Goal: Information Seeking & Learning: Learn about a topic

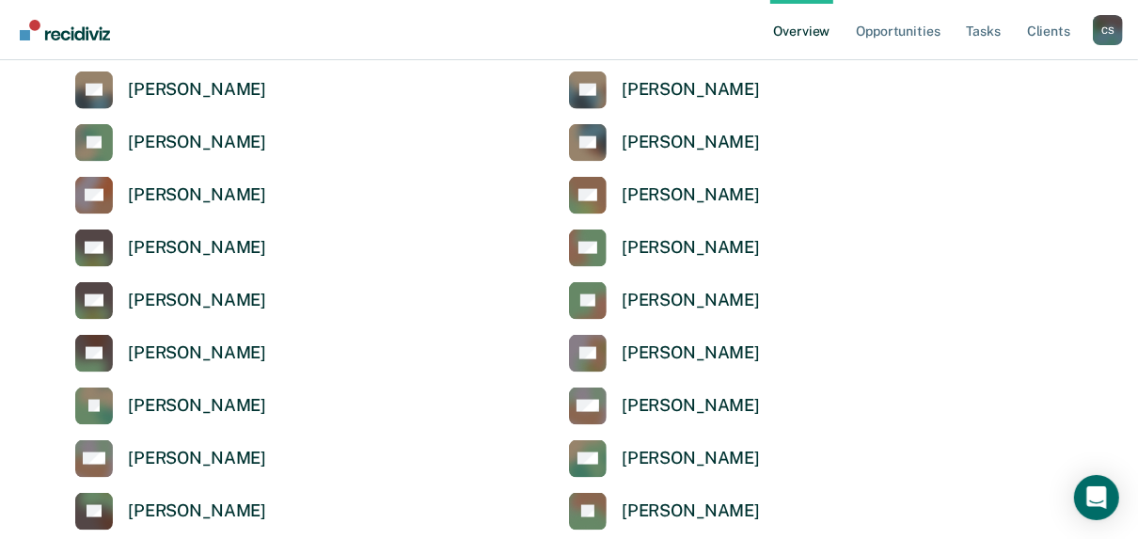
scroll to position [6371, 0]
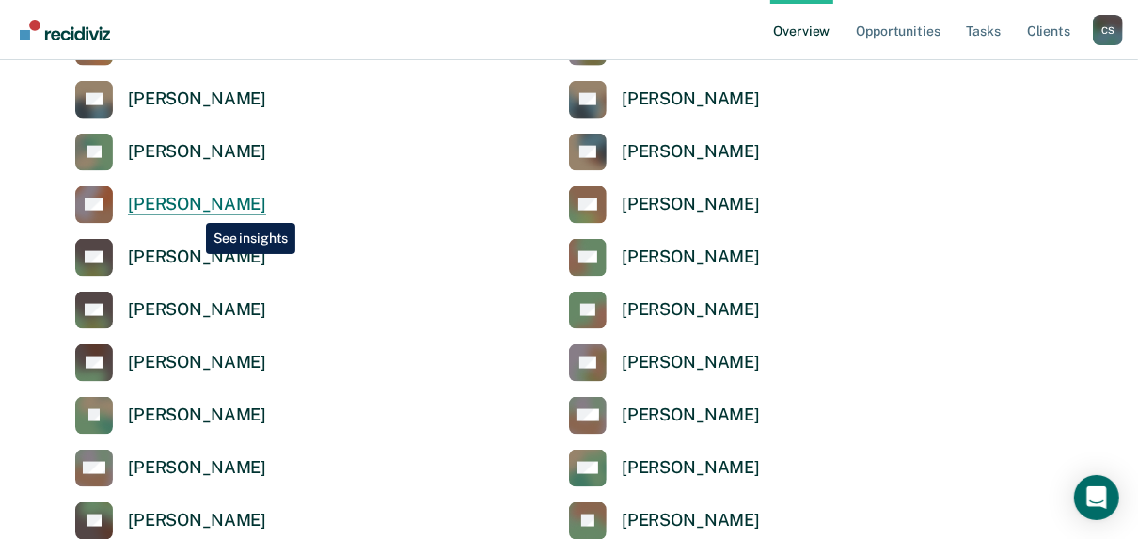
click at [192, 209] on div "[PERSON_NAME]" at bounding box center [197, 205] width 138 height 22
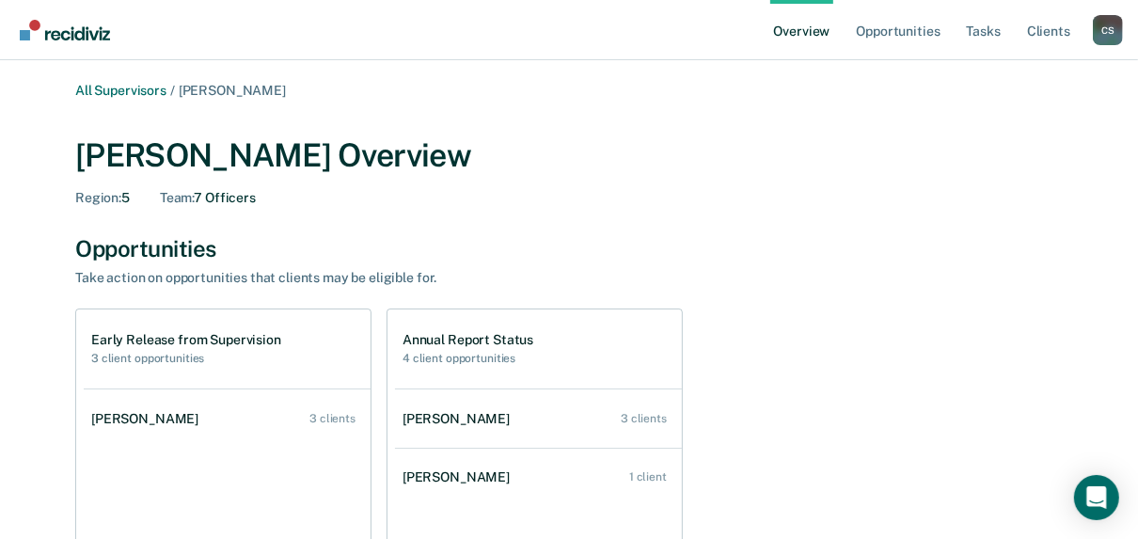
click at [159, 353] on h2 "3 client opportunities" at bounding box center [186, 358] width 190 height 13
click at [127, 339] on h1 "Early Release from Supervision" at bounding box center [186, 340] width 190 height 16
click at [121, 371] on div "Early Release from Supervision 3 client opportunities" at bounding box center [227, 349] width 287 height 79
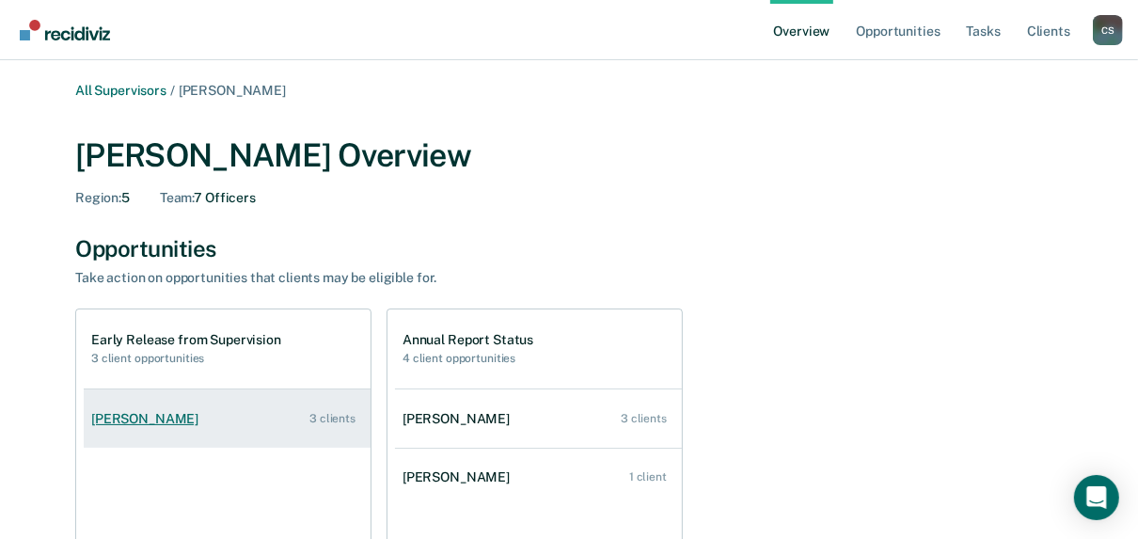
click at [133, 413] on div "[PERSON_NAME]" at bounding box center [148, 419] width 115 height 16
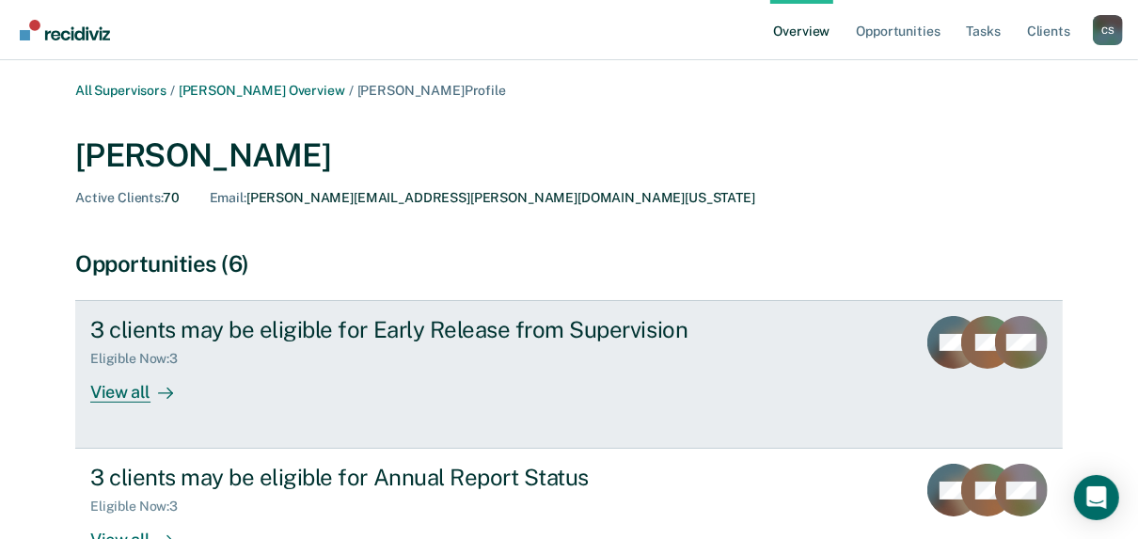
click at [129, 391] on div "View all" at bounding box center [142, 385] width 105 height 37
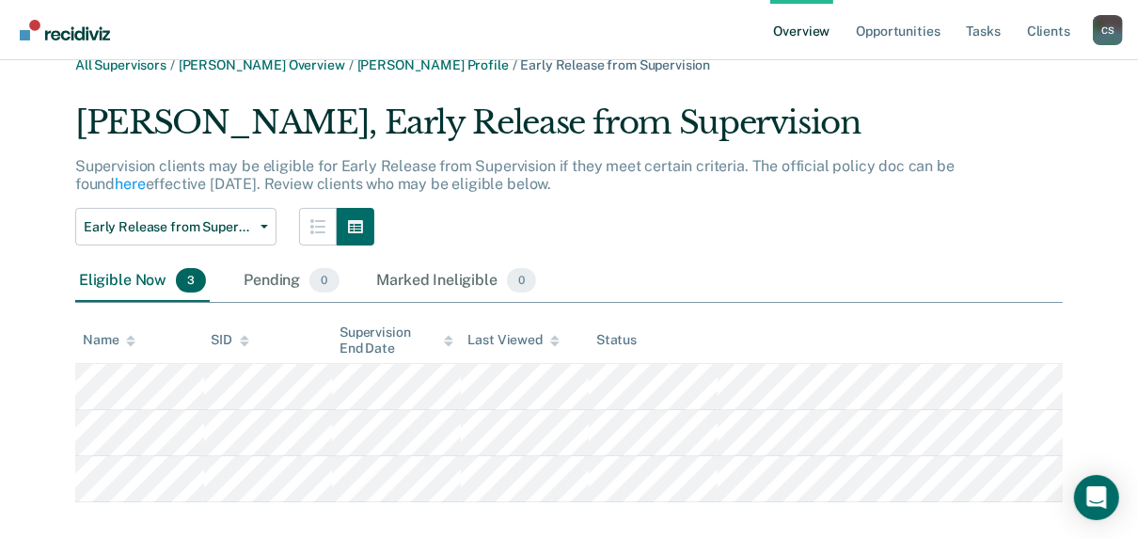
scroll to position [48, 0]
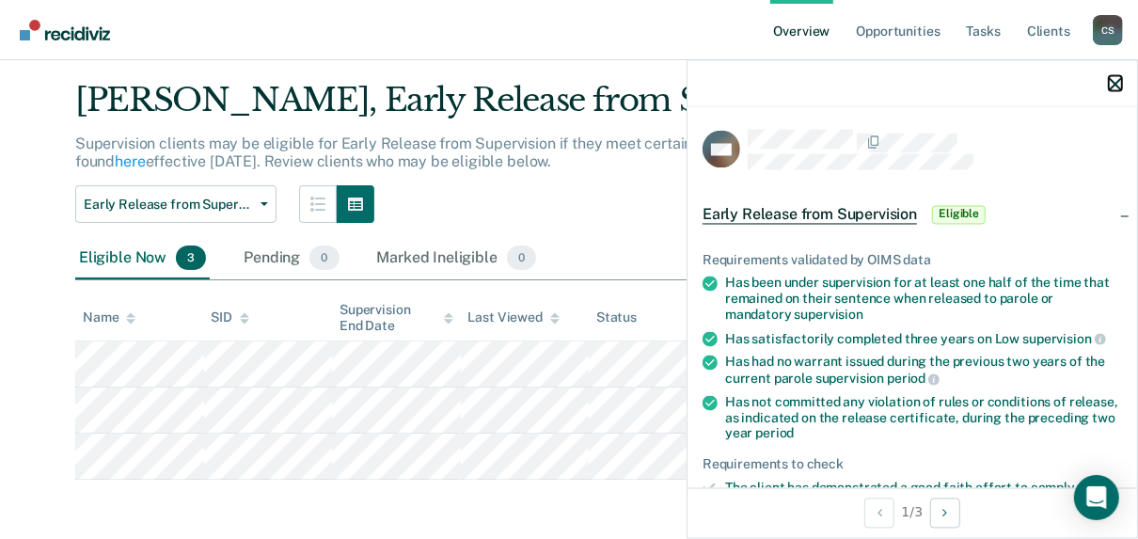
click at [1118, 84] on icon "button" at bounding box center [1115, 83] width 13 height 13
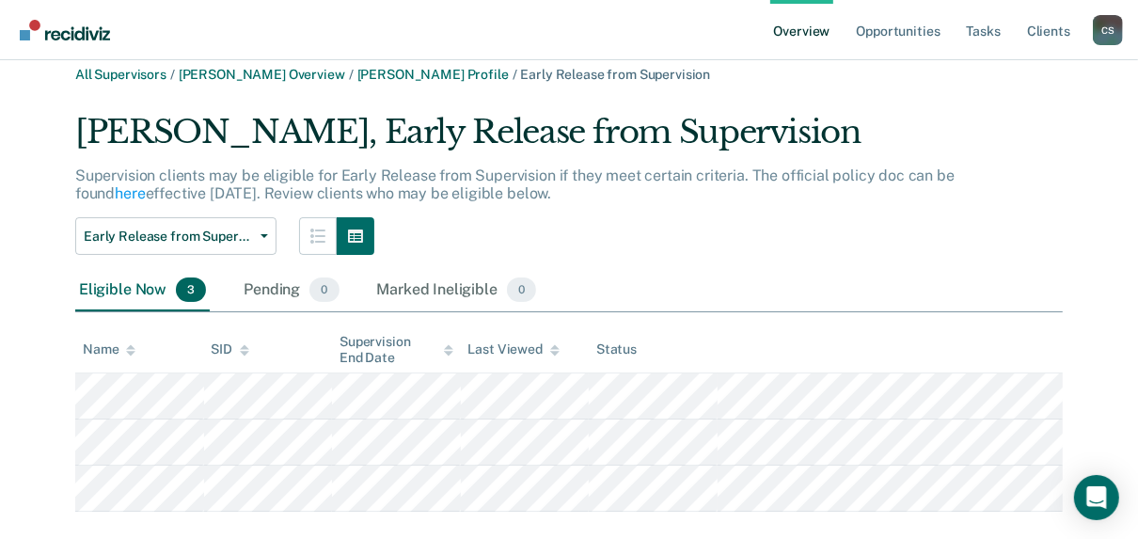
scroll to position [0, 0]
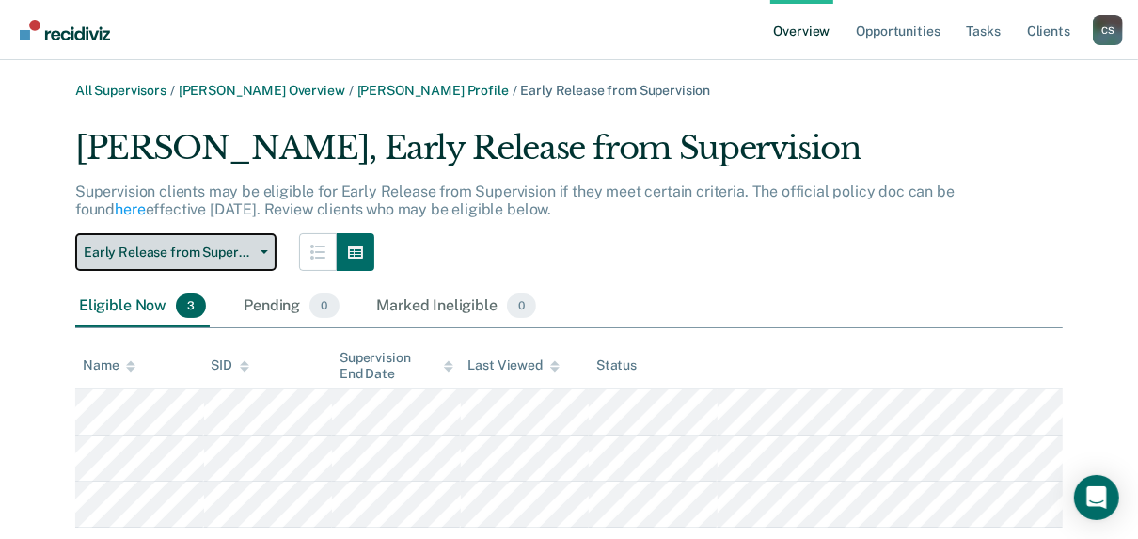
click at [243, 255] on span "Early Release from Supervision" at bounding box center [168, 253] width 169 height 16
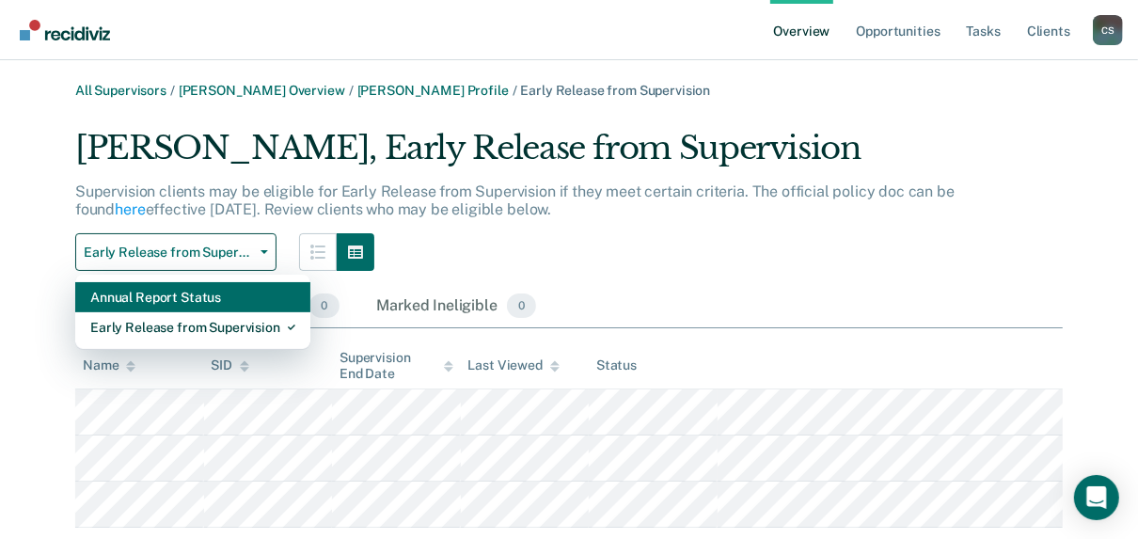
click at [229, 297] on div "Annual Report Status" at bounding box center [192, 297] width 205 height 30
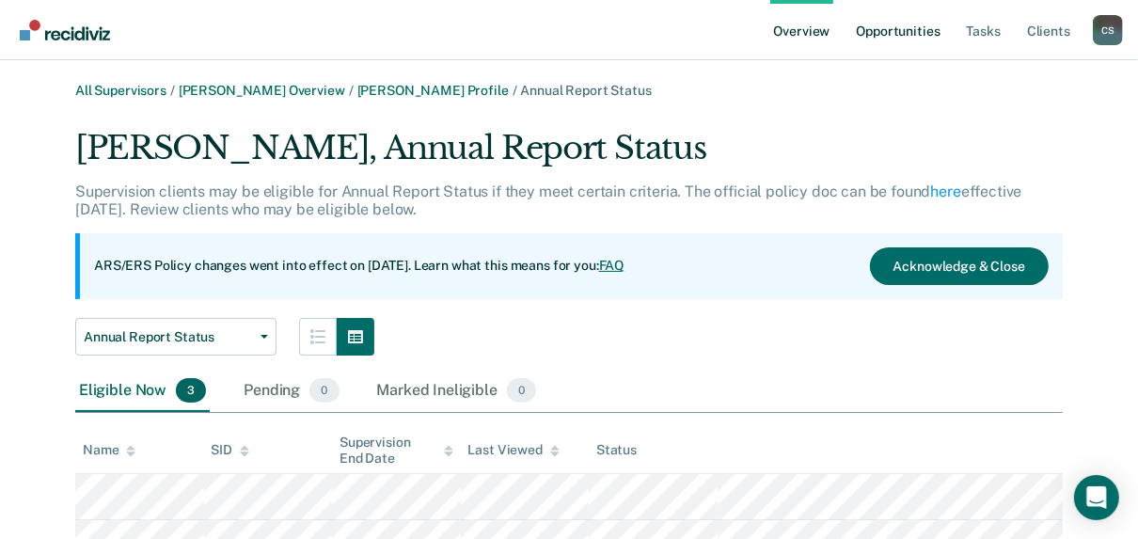
click at [893, 32] on link "Opportunities" at bounding box center [897, 30] width 91 height 60
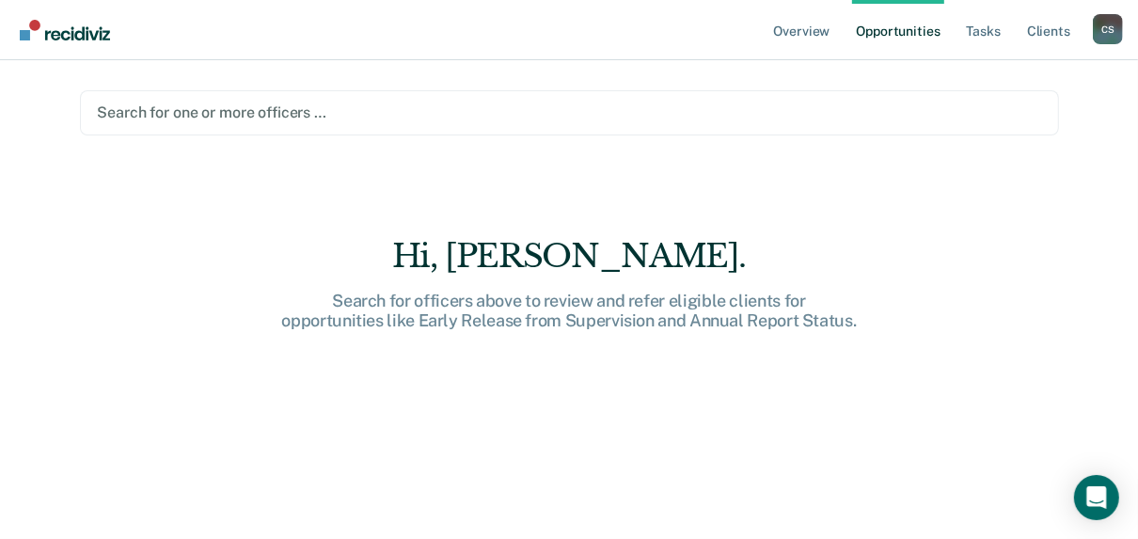
click at [129, 127] on div "Search for one or more officers …" at bounding box center [569, 112] width 979 height 45
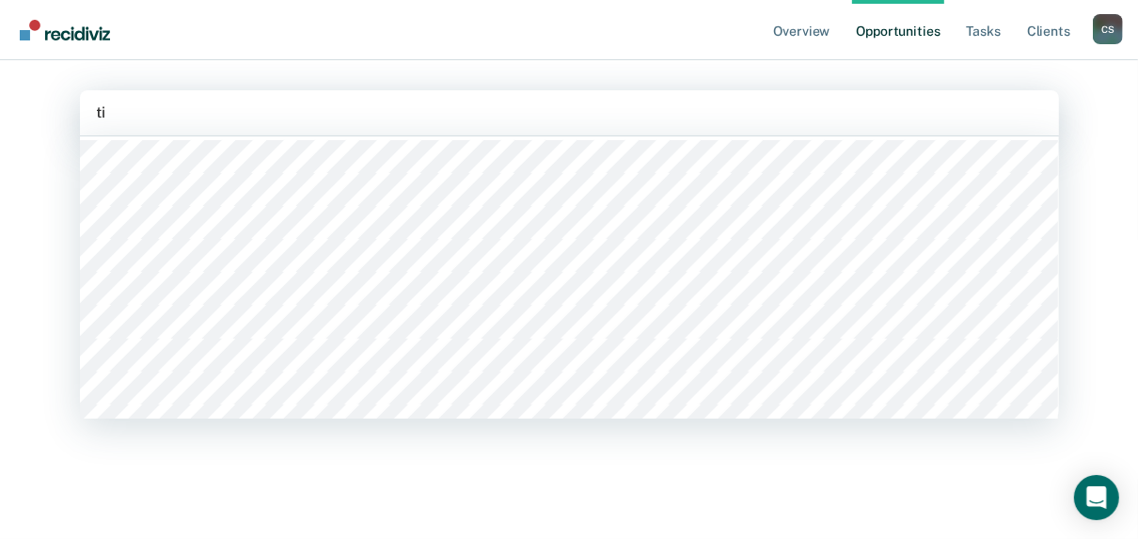
scroll to position [84, 0]
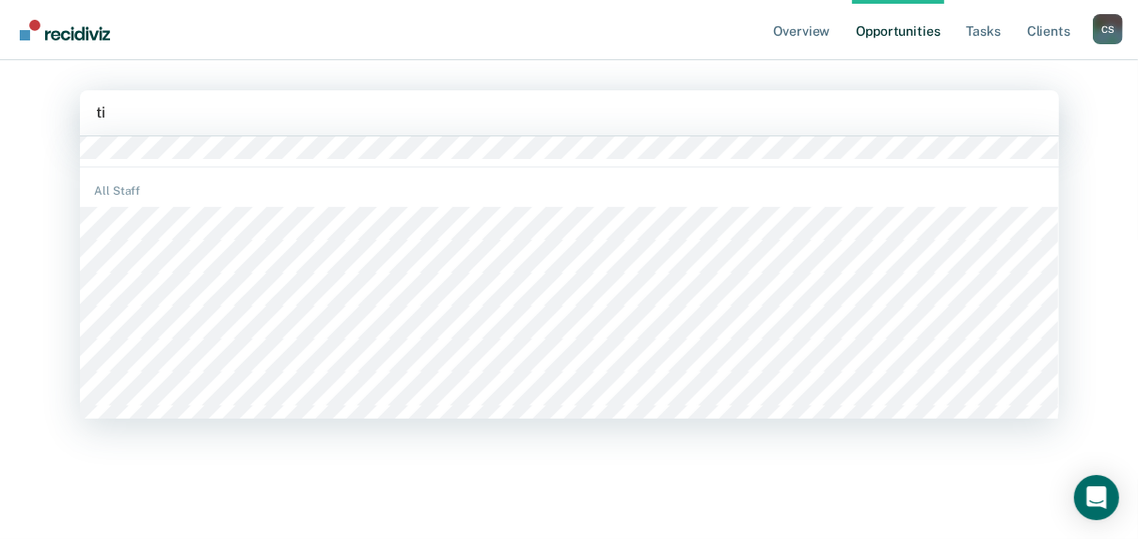
type input "[PERSON_NAME]"
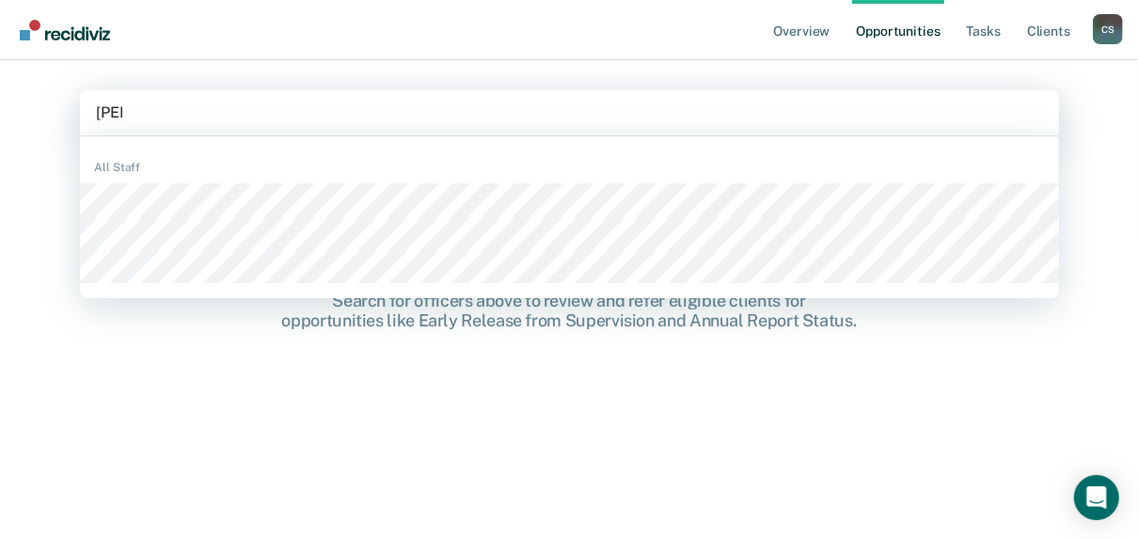
scroll to position [0, 0]
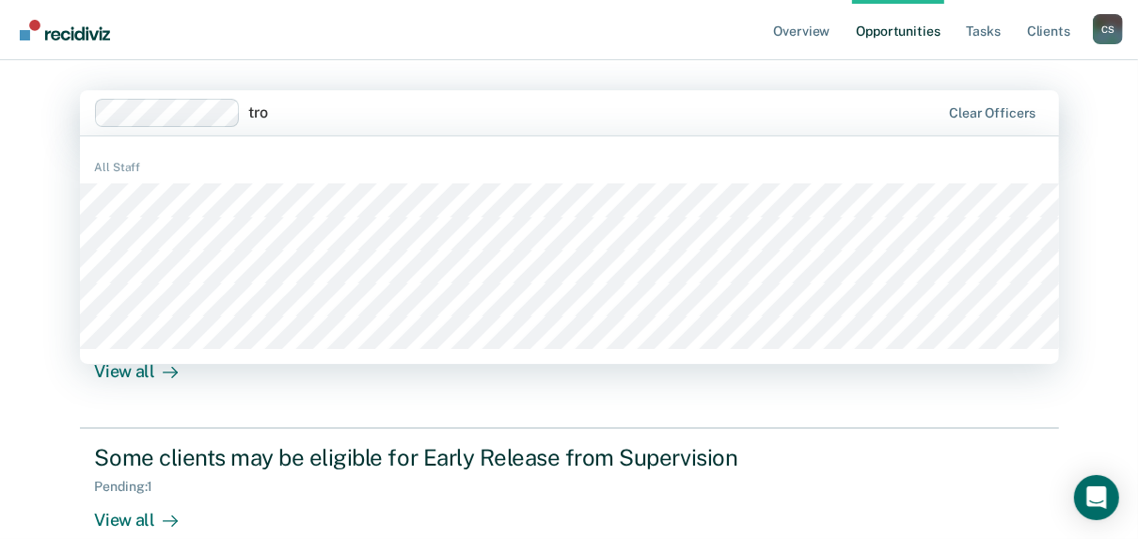
type input "[PERSON_NAME]"
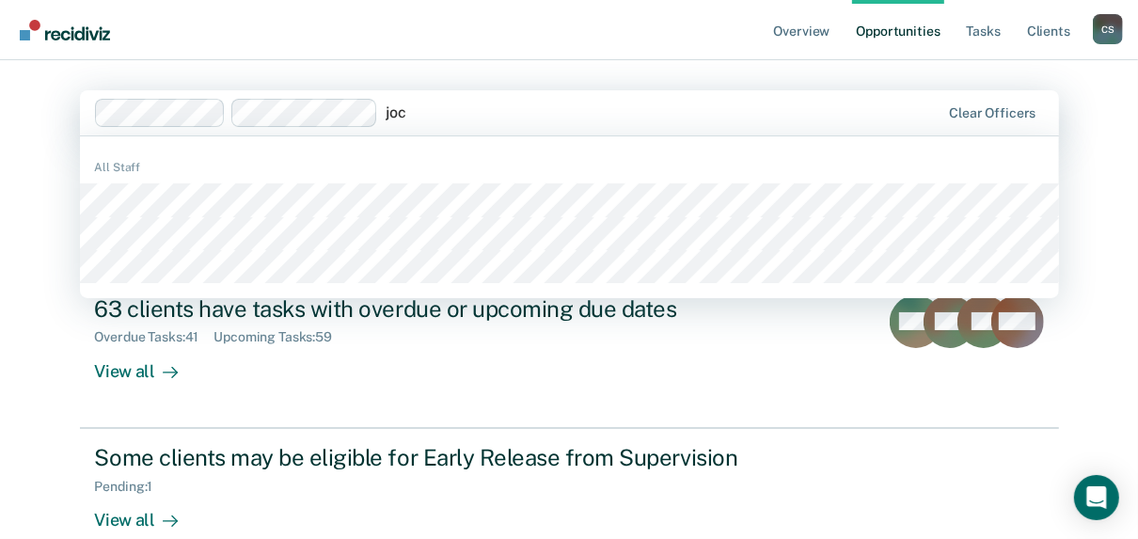
type input "joce"
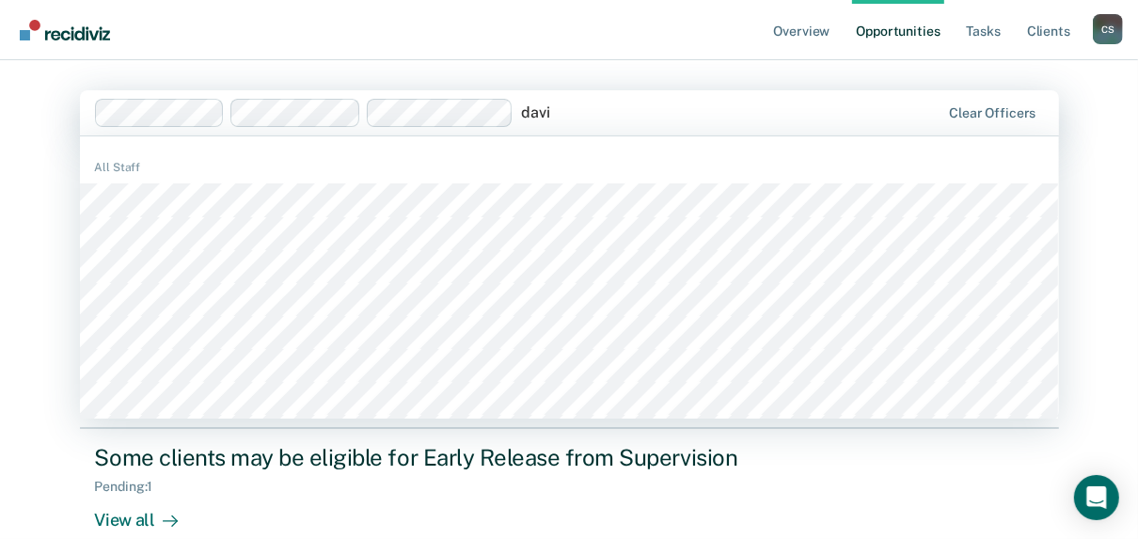
type input "[PERSON_NAME]"
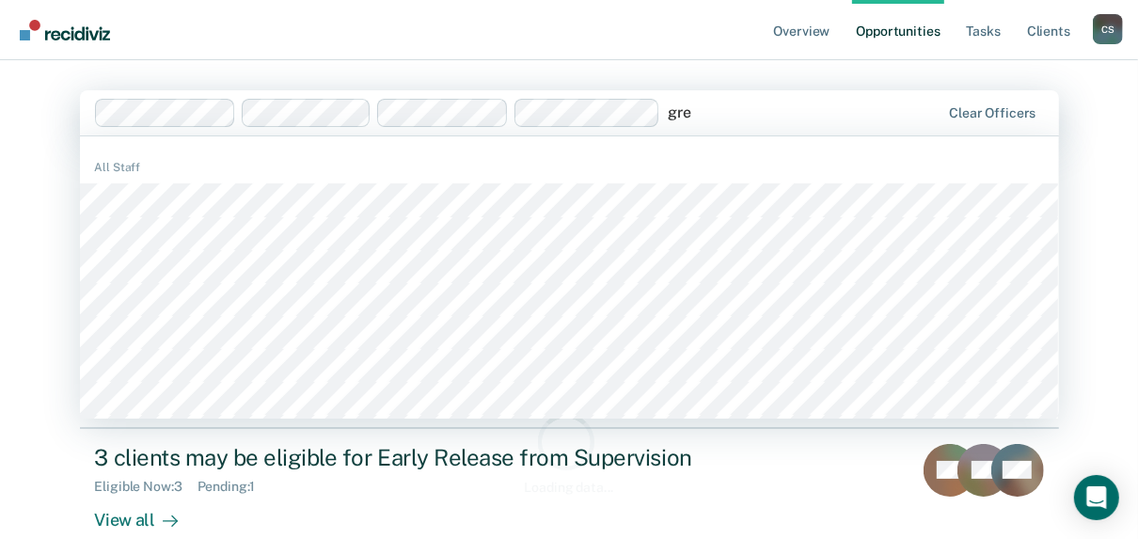
type input "[PERSON_NAME]"
type input "g"
type input "[PERSON_NAME]"
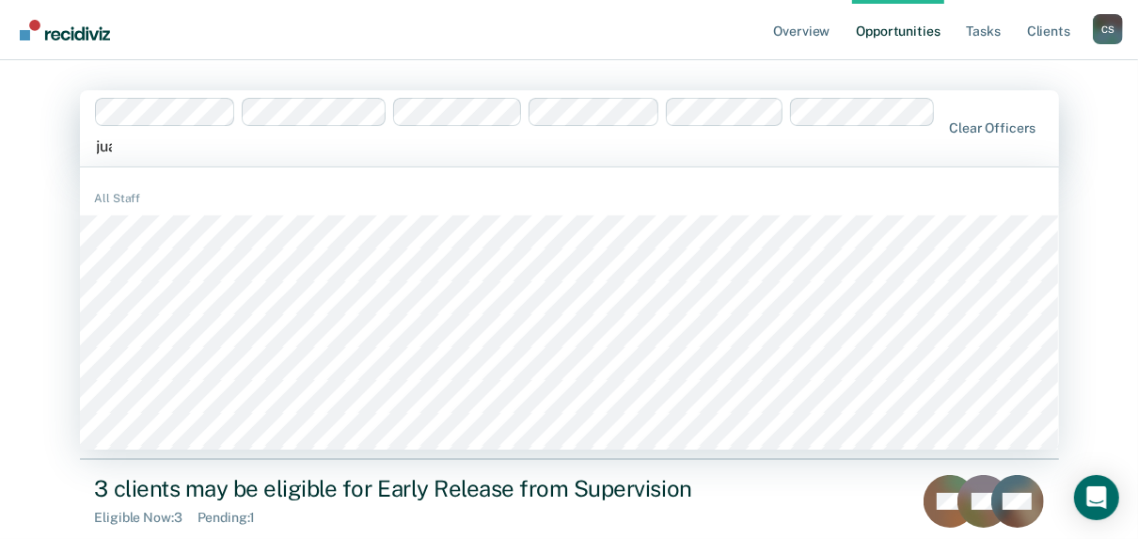
type input "[PERSON_NAME]"
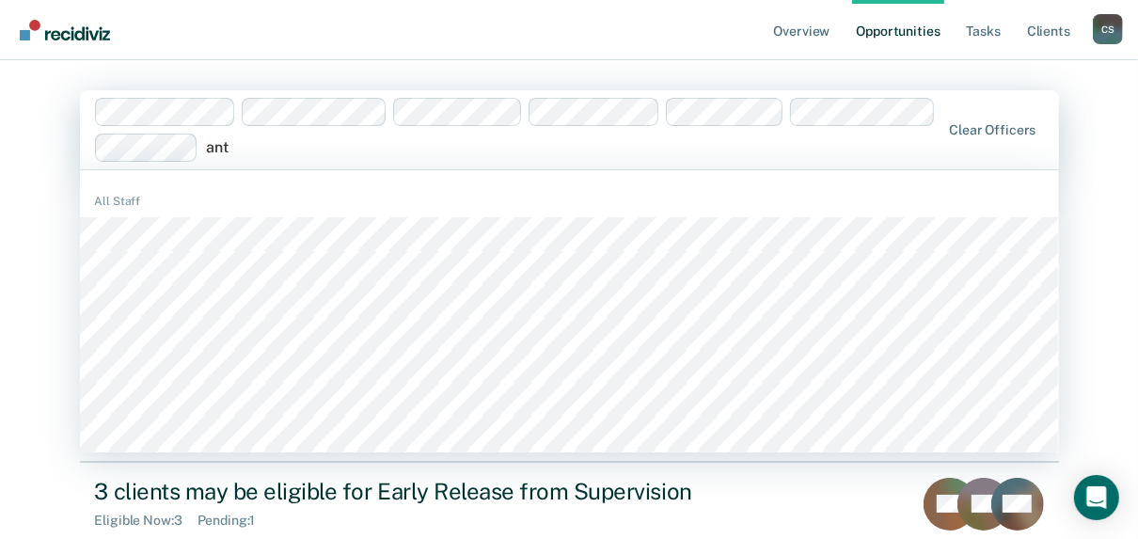
type input "antw"
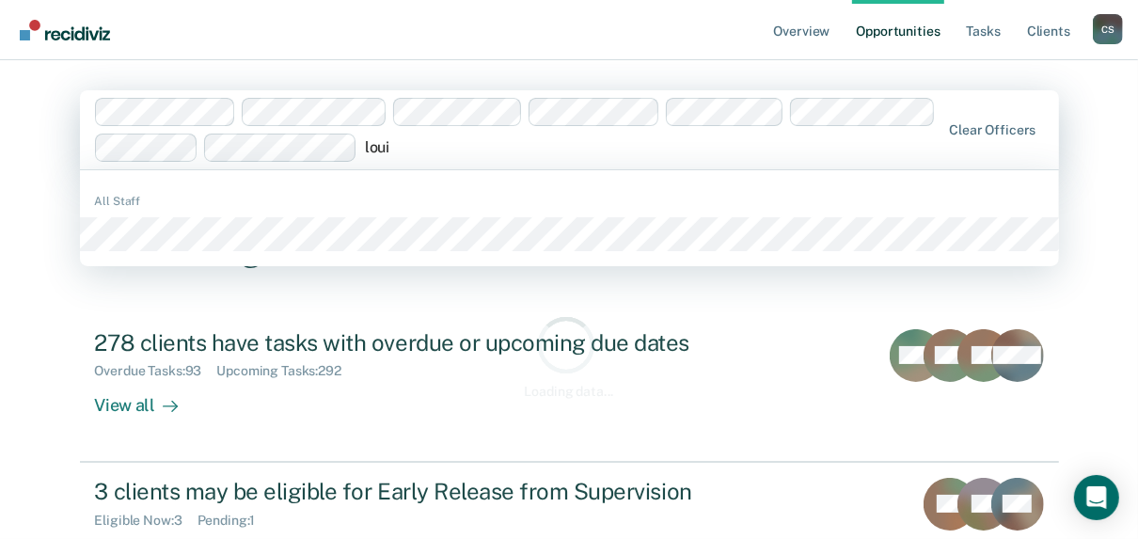
type input "louis"
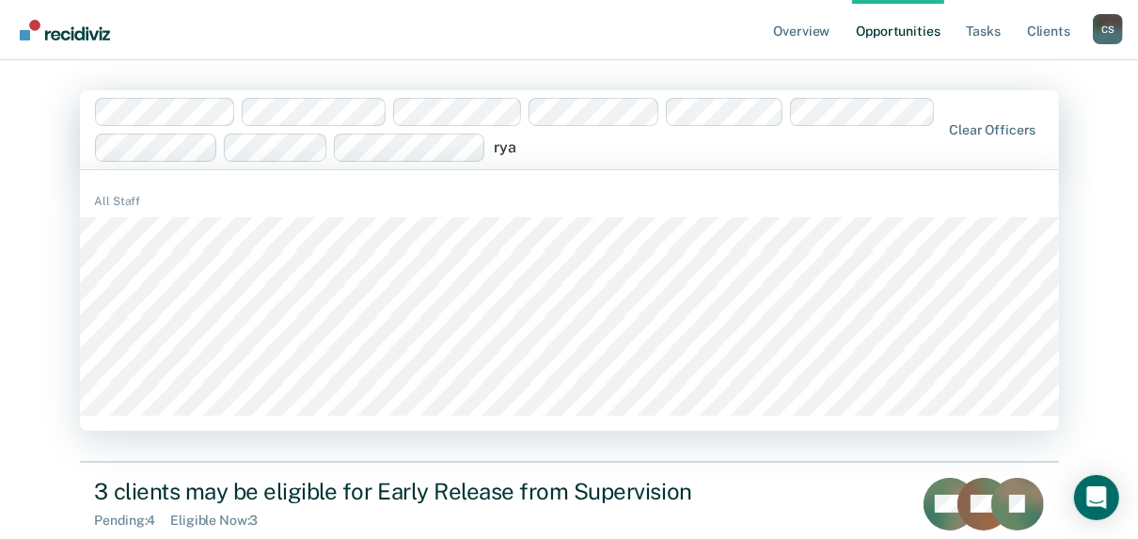
type input "[PERSON_NAME]"
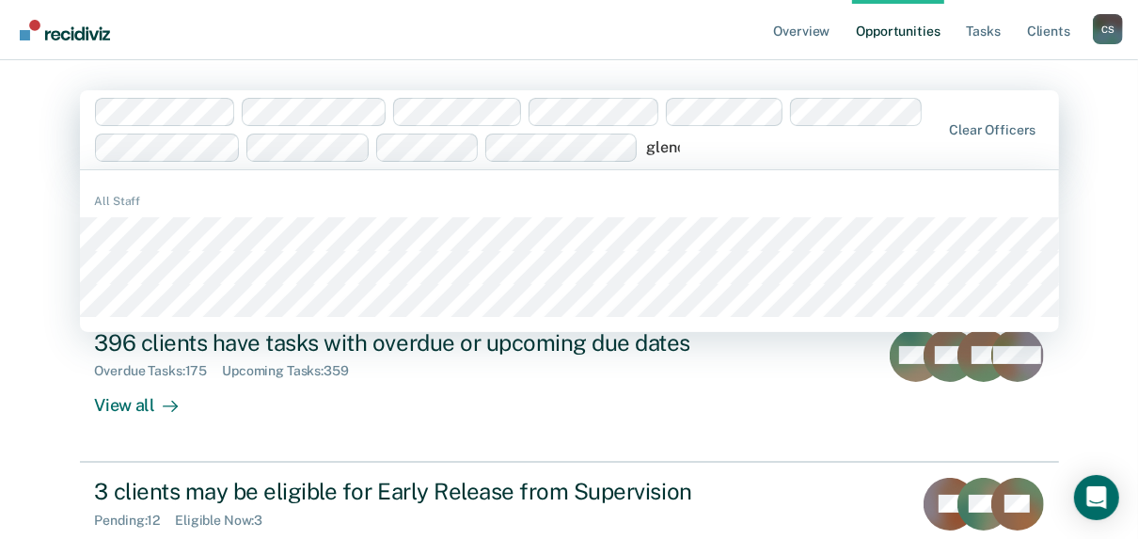
type input "[PERSON_NAME]"
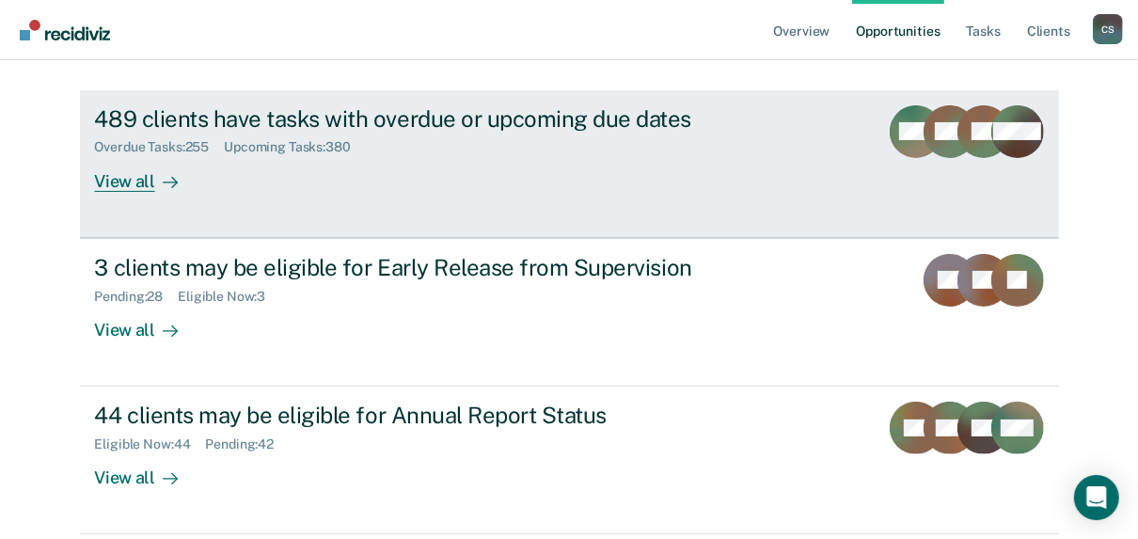
scroll to position [294, 0]
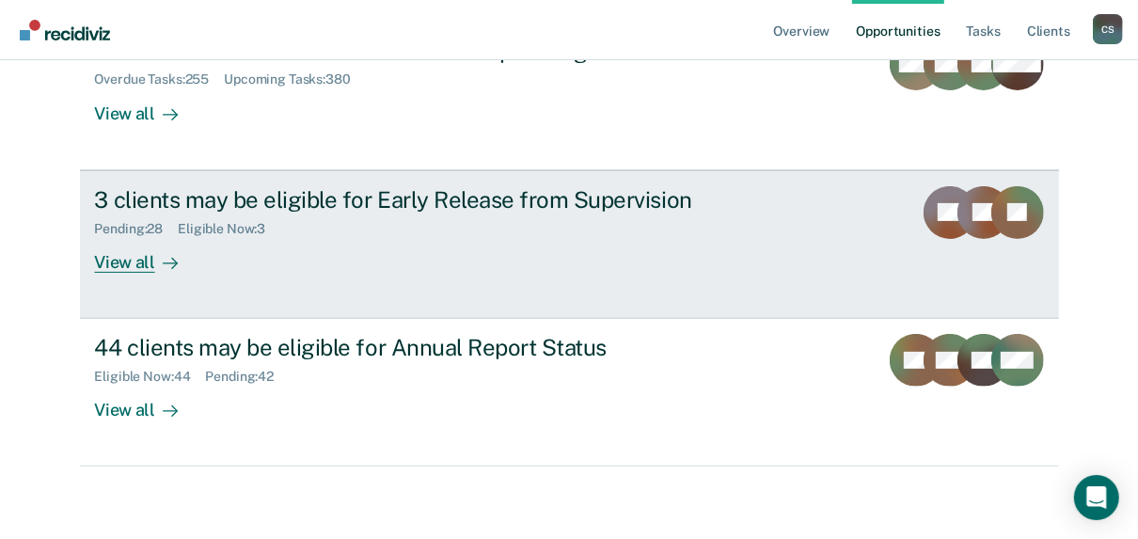
click at [115, 265] on div "View all" at bounding box center [147, 254] width 105 height 37
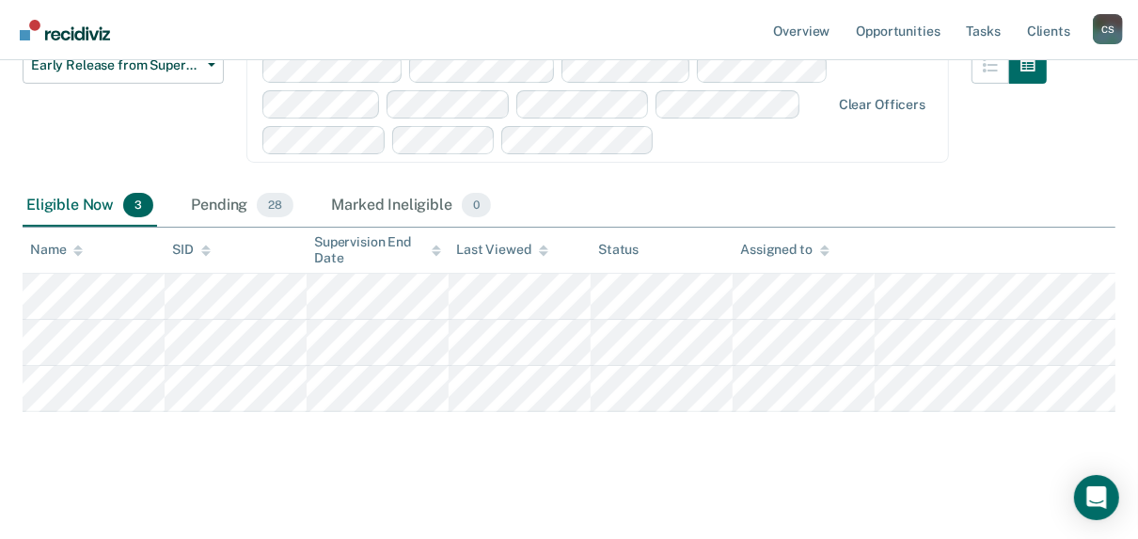
scroll to position [194, 0]
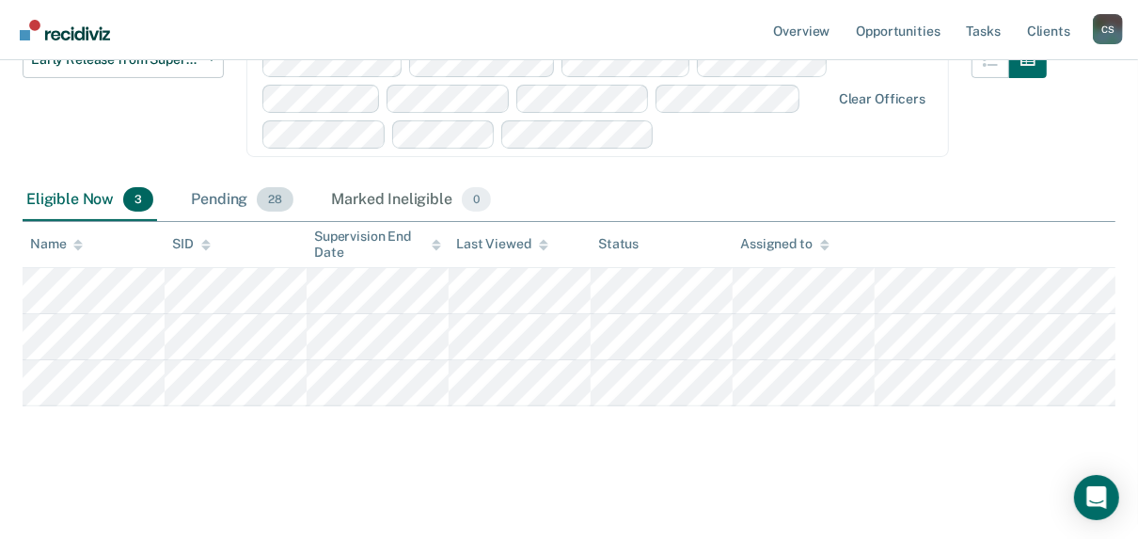
click at [212, 199] on div "Pending 28" at bounding box center [242, 200] width 110 height 41
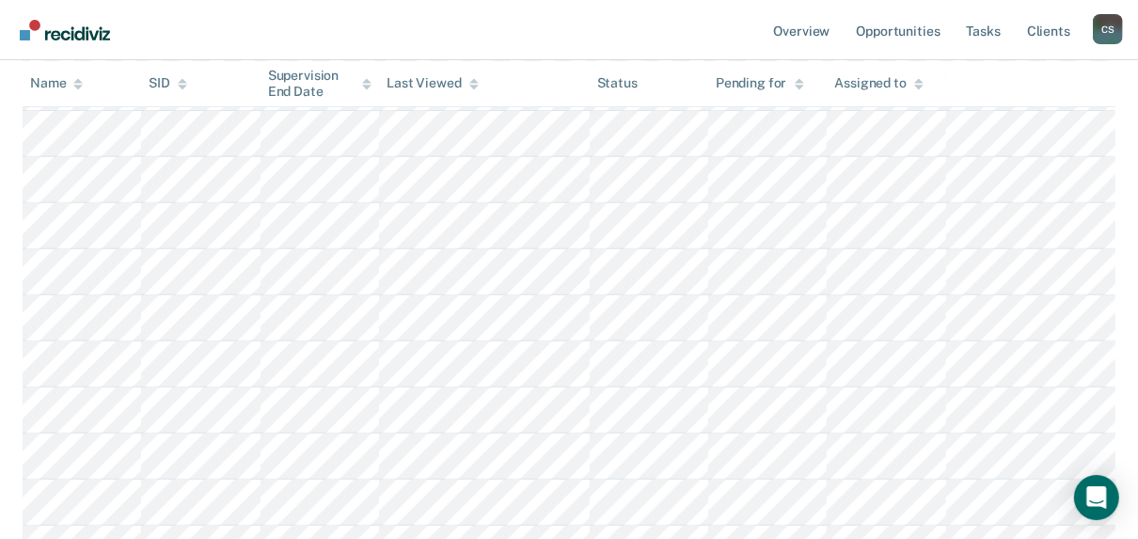
scroll to position [0, 0]
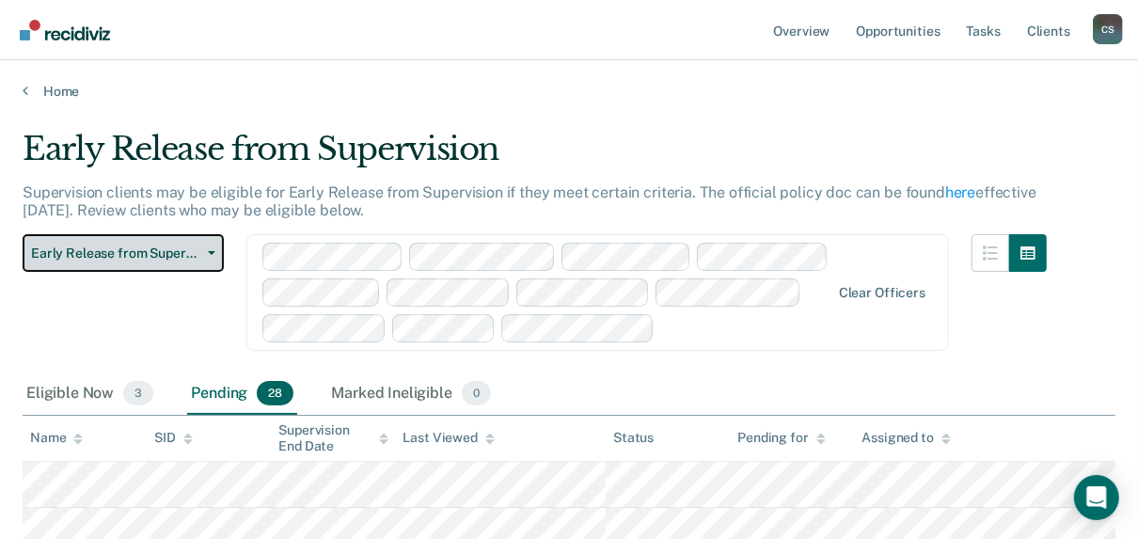
click at [183, 261] on button "Early Release from Supervision" at bounding box center [123, 253] width 201 height 38
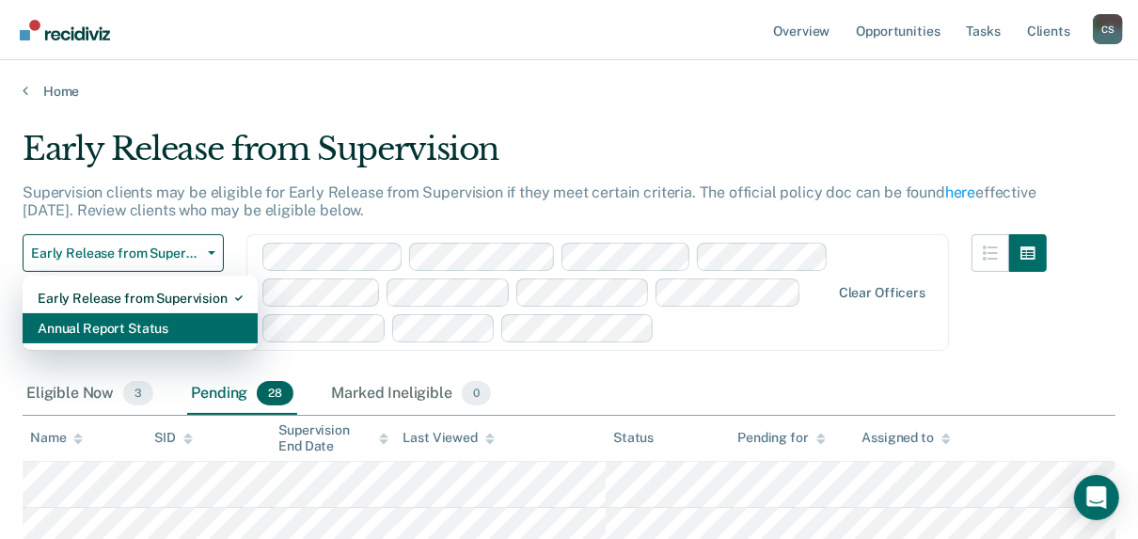
click at [128, 327] on div "Annual Report Status" at bounding box center [140, 328] width 205 height 30
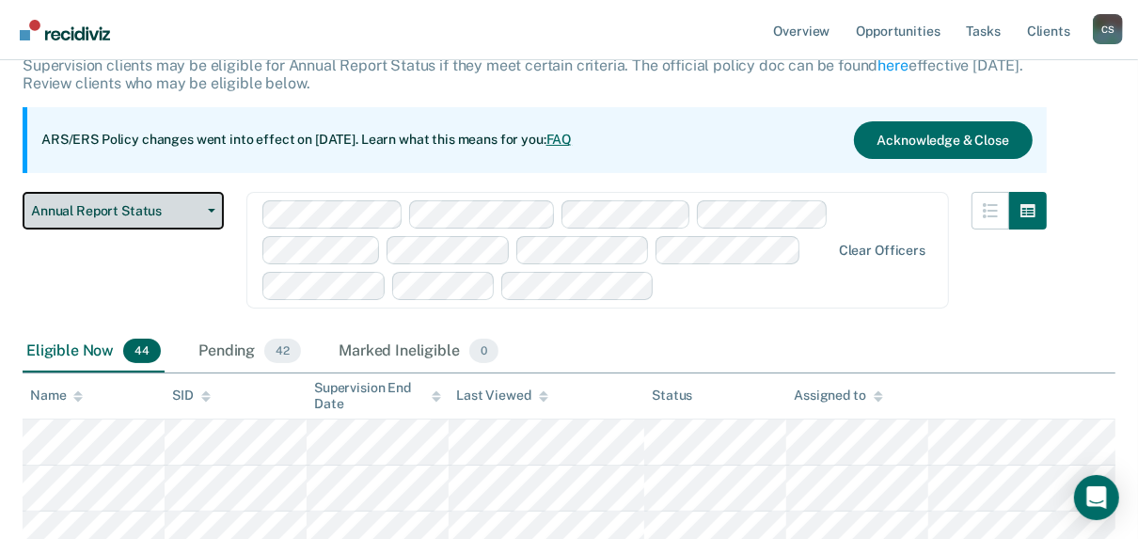
scroll to position [151, 0]
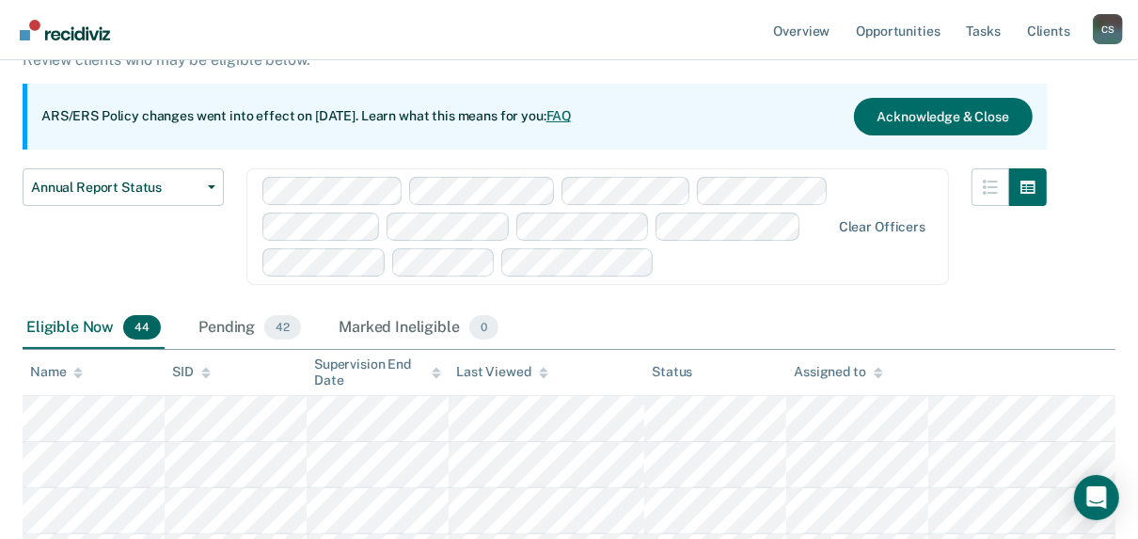
click at [59, 330] on div "Eligible Now 44" at bounding box center [94, 328] width 142 height 41
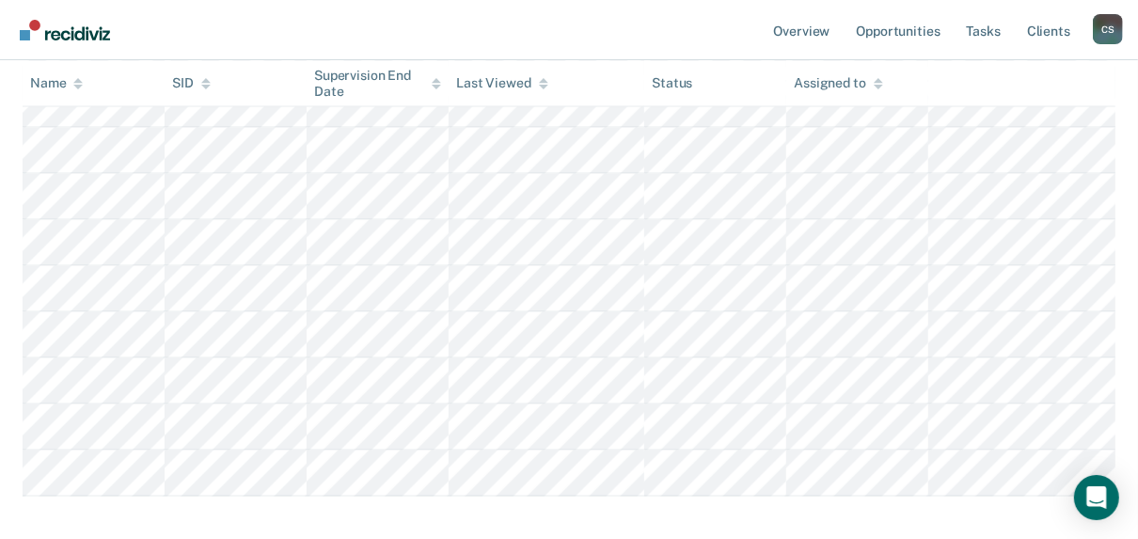
scroll to position [2169, 0]
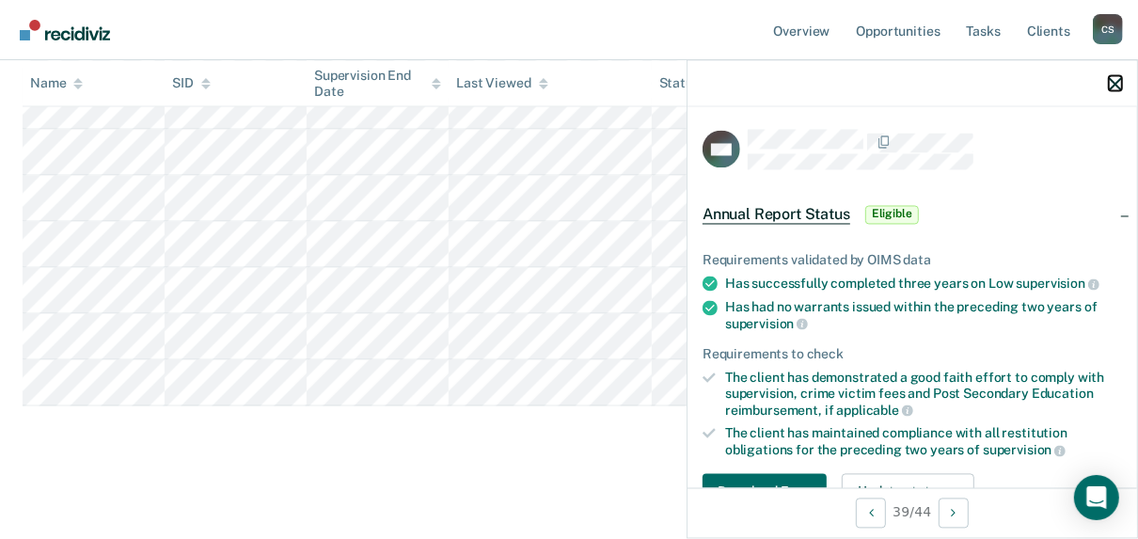
click at [1119, 84] on icon "button" at bounding box center [1115, 83] width 13 height 13
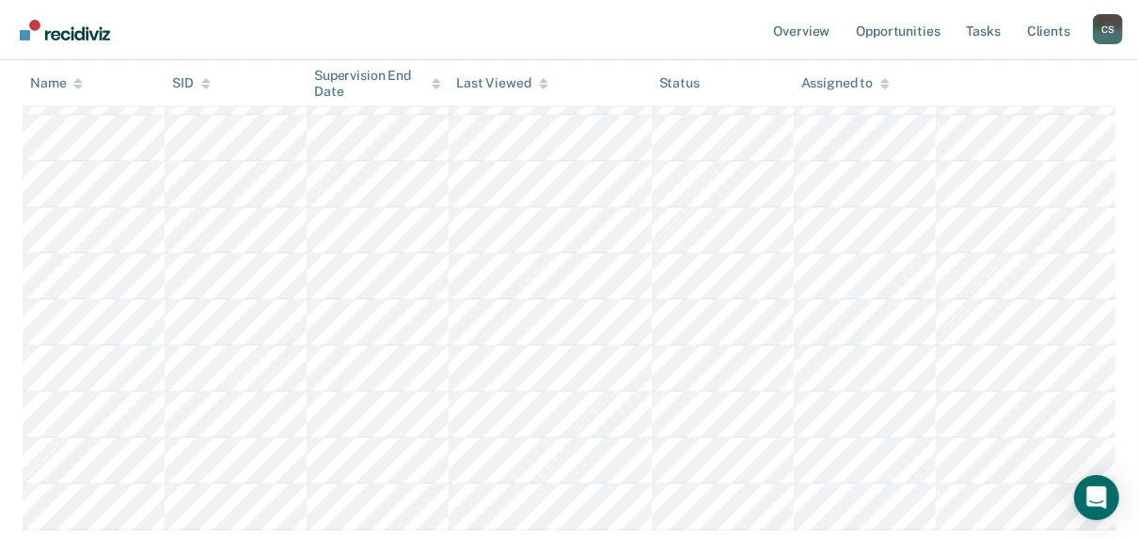
scroll to position [2018, 0]
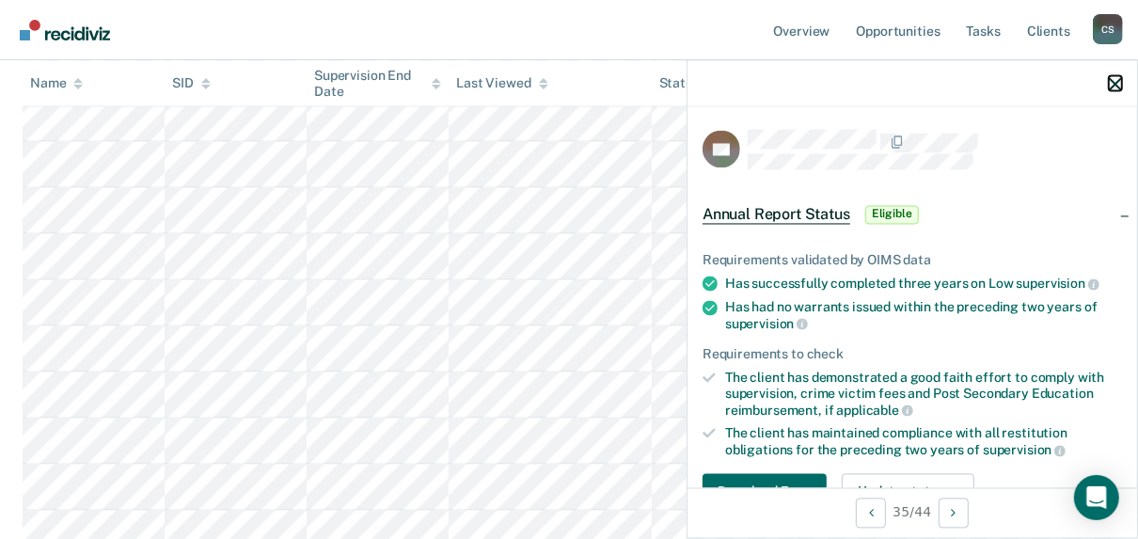
click at [1116, 86] on icon "button" at bounding box center [1115, 83] width 13 height 13
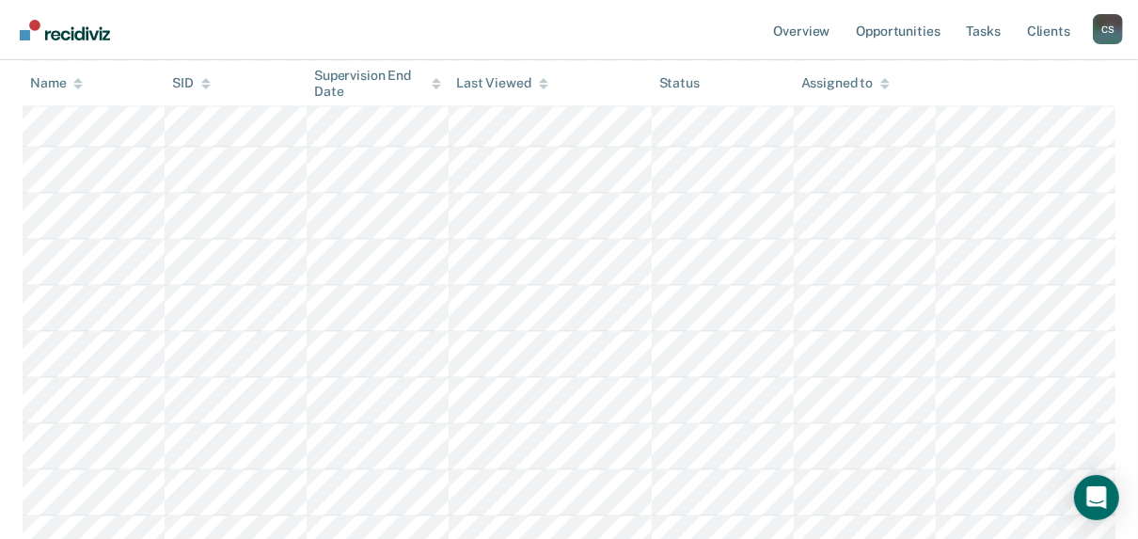
scroll to position [1792, 0]
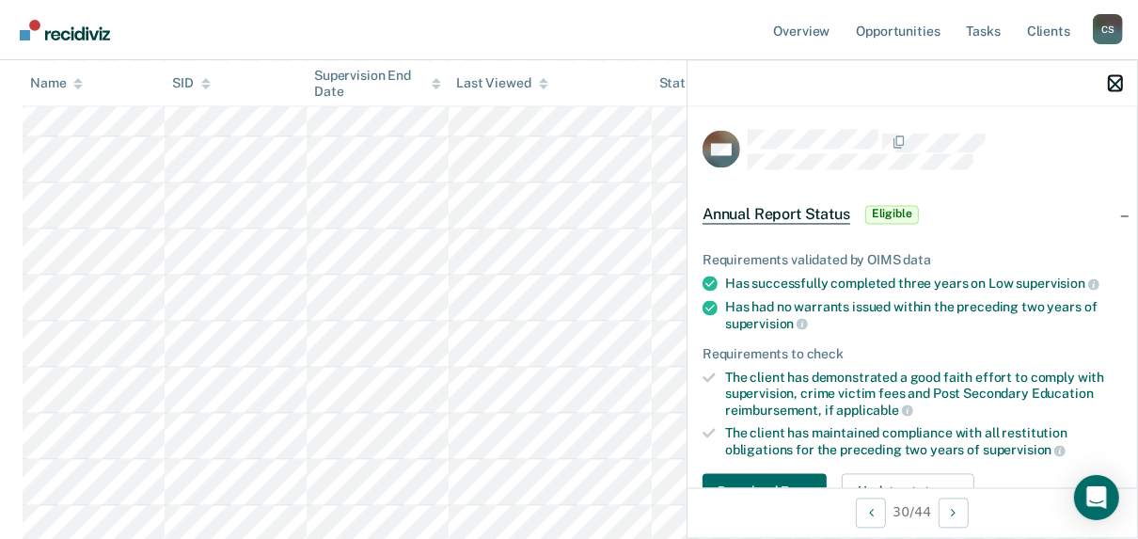
click at [1121, 85] on icon "button" at bounding box center [1115, 83] width 13 height 13
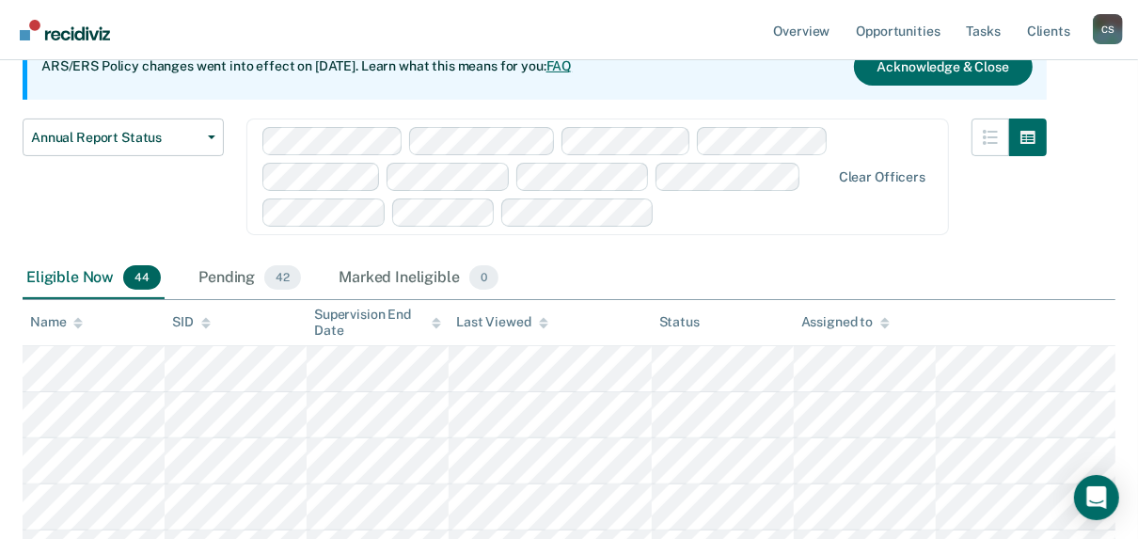
scroll to position [0, 0]
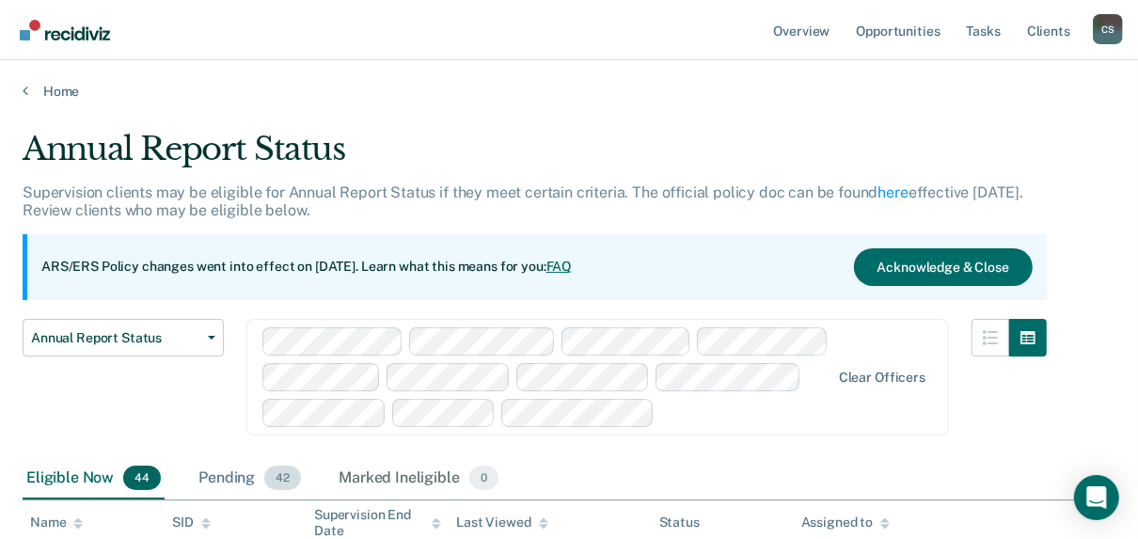
click at [219, 482] on div "Pending 42" at bounding box center [250, 478] width 110 height 41
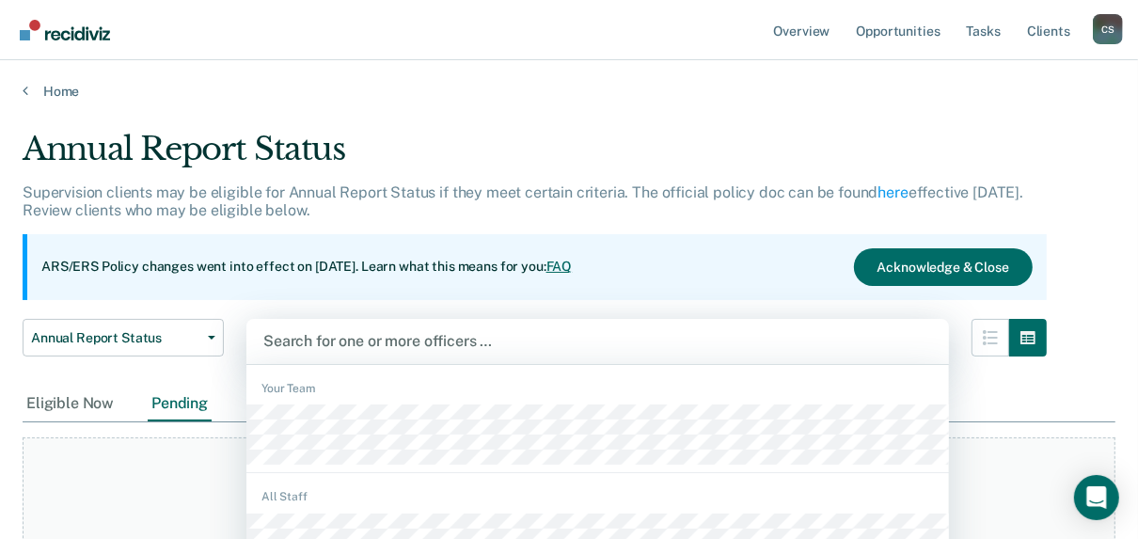
click at [294, 342] on div "1201 results available. Use Up and Down to choose options, press Enter to selec…" at bounding box center [598, 341] width 703 height 45
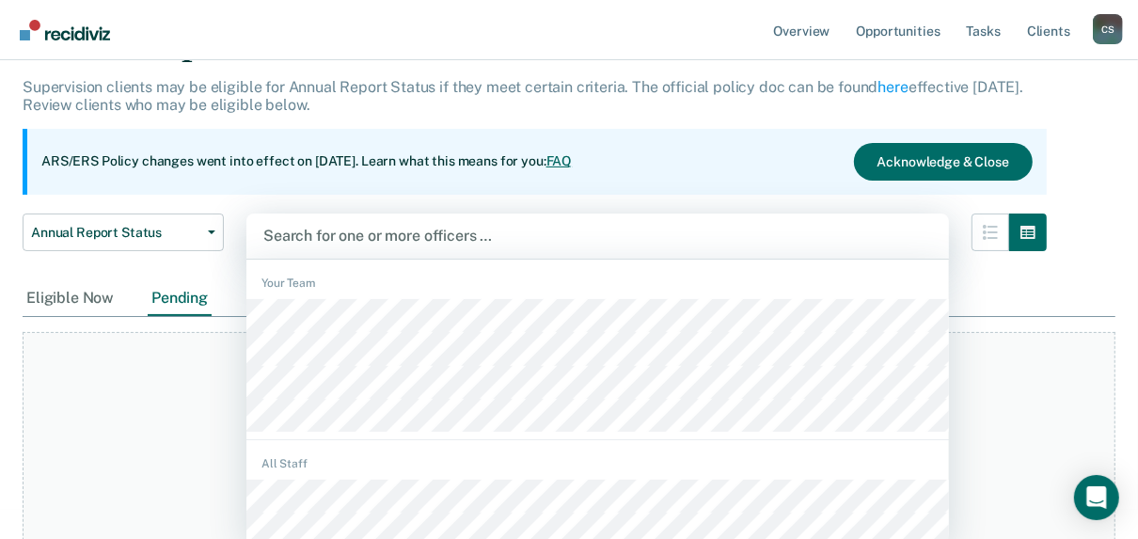
scroll to position [106, 0]
click at [303, 233] on div at bounding box center [597, 235] width 669 height 22
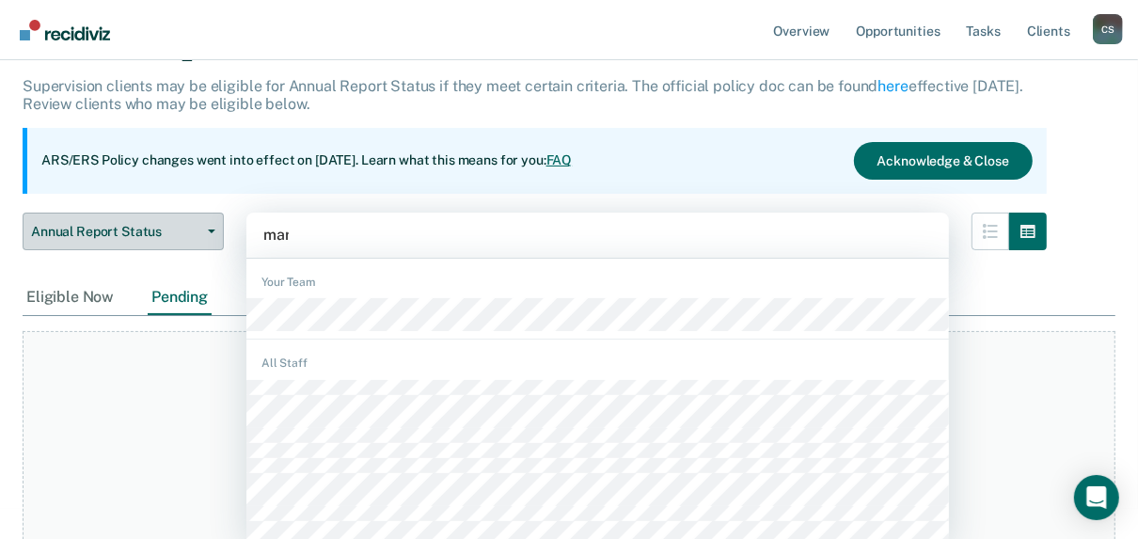
type input "[PERSON_NAME]"
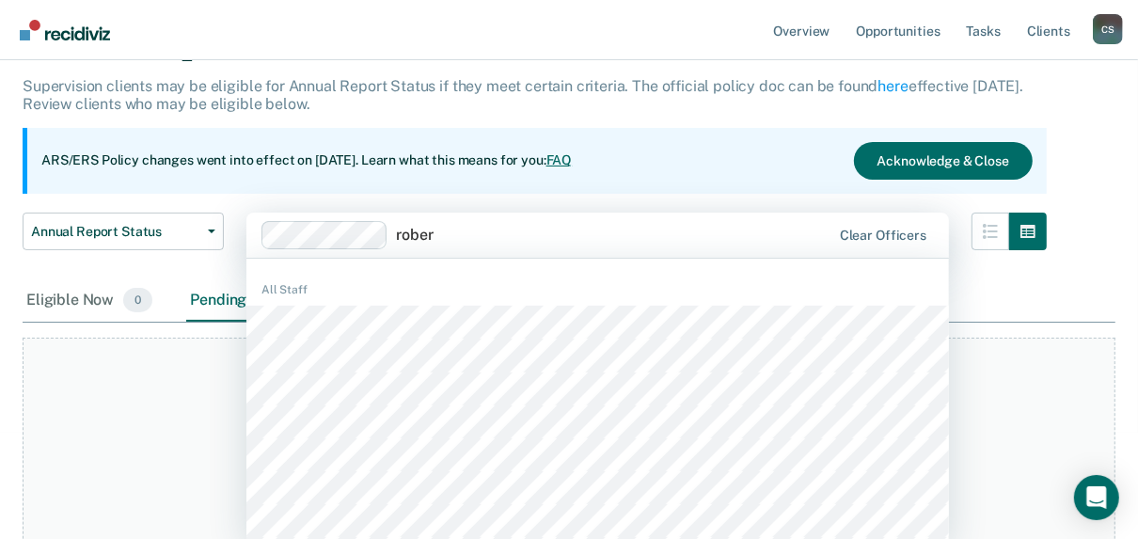
type input "[PERSON_NAME]"
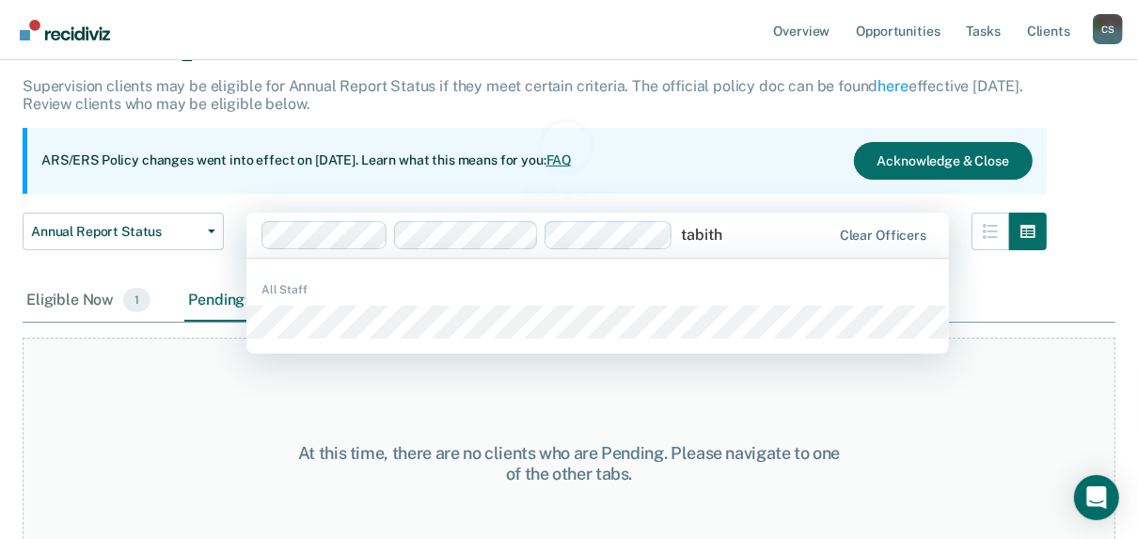
type input "[PERSON_NAME]"
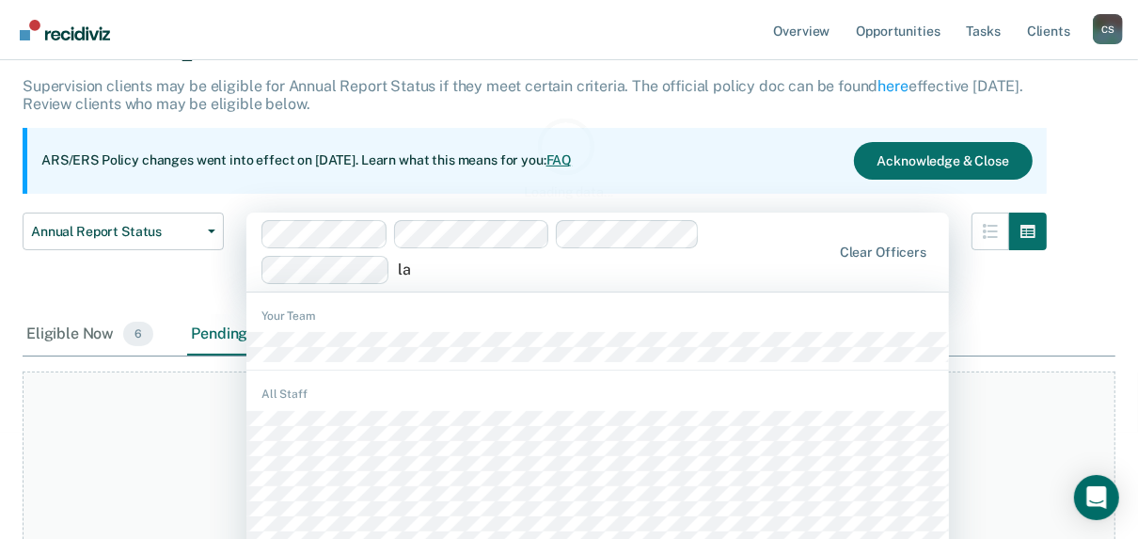
scroll to position [138, 0]
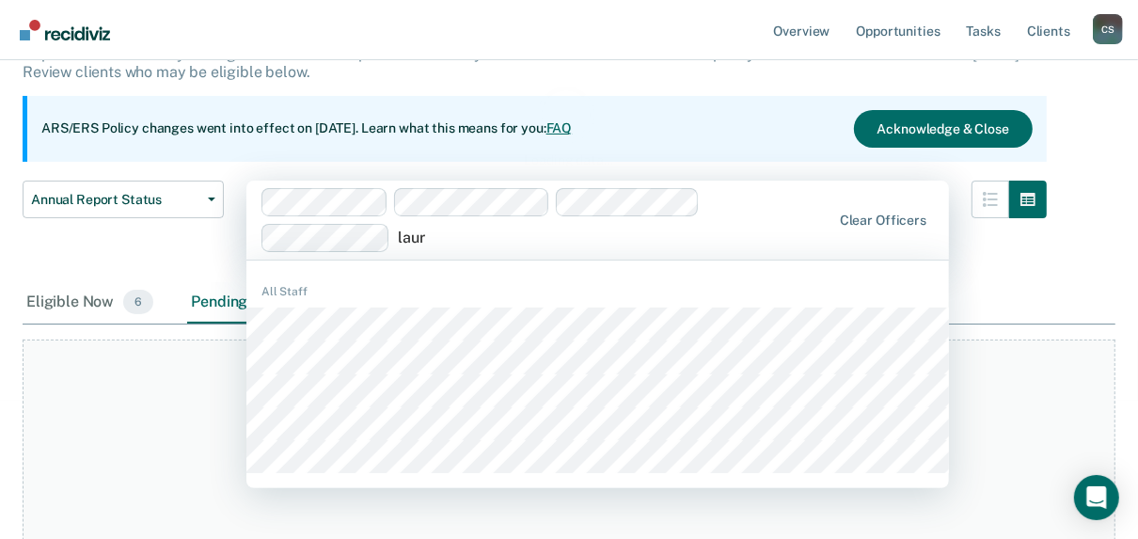
type input "[PERSON_NAME]"
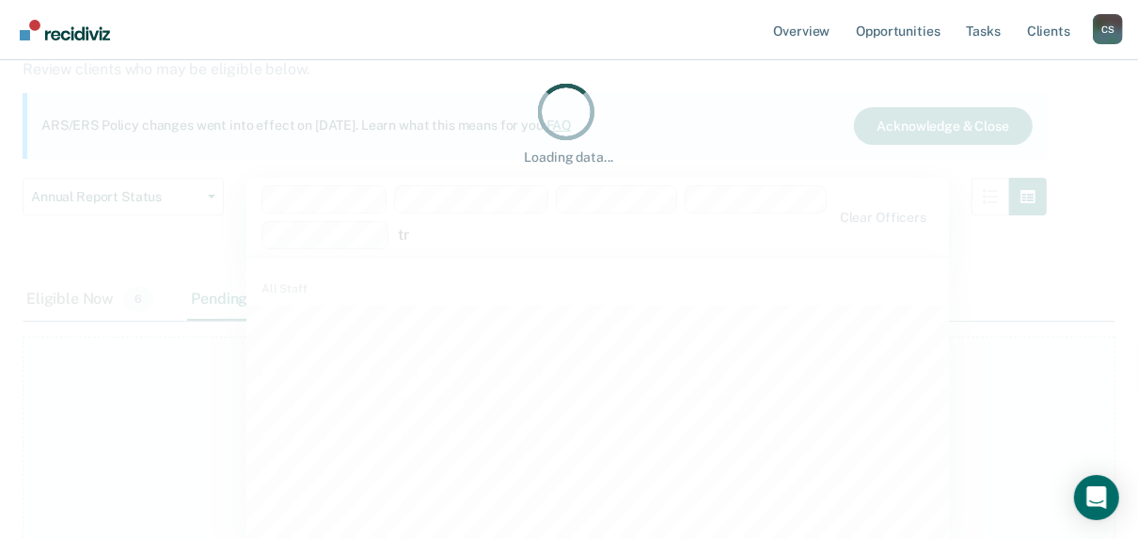
scroll to position [142, 0]
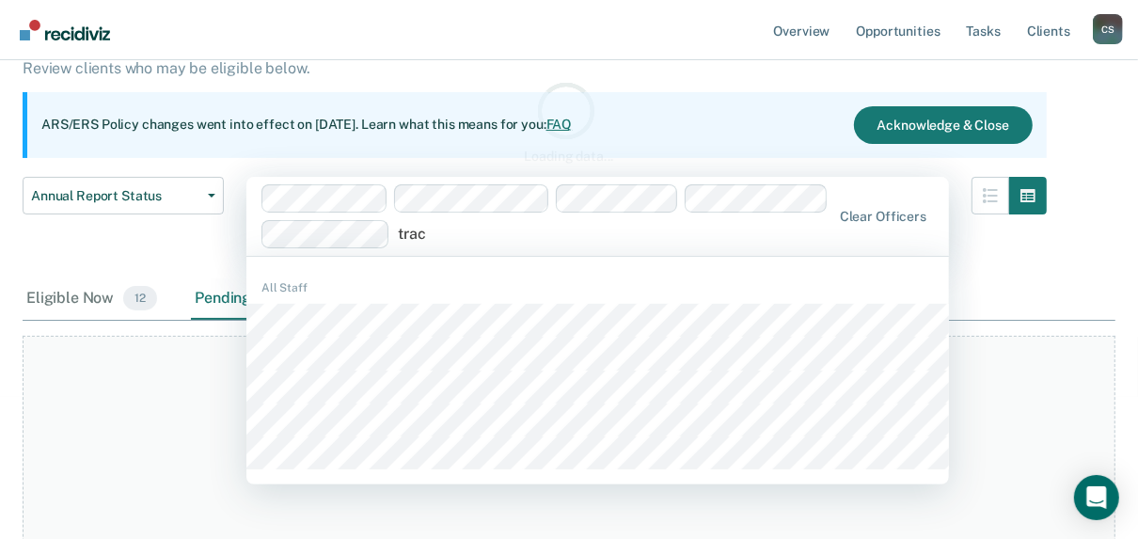
type input "[PERSON_NAME]"
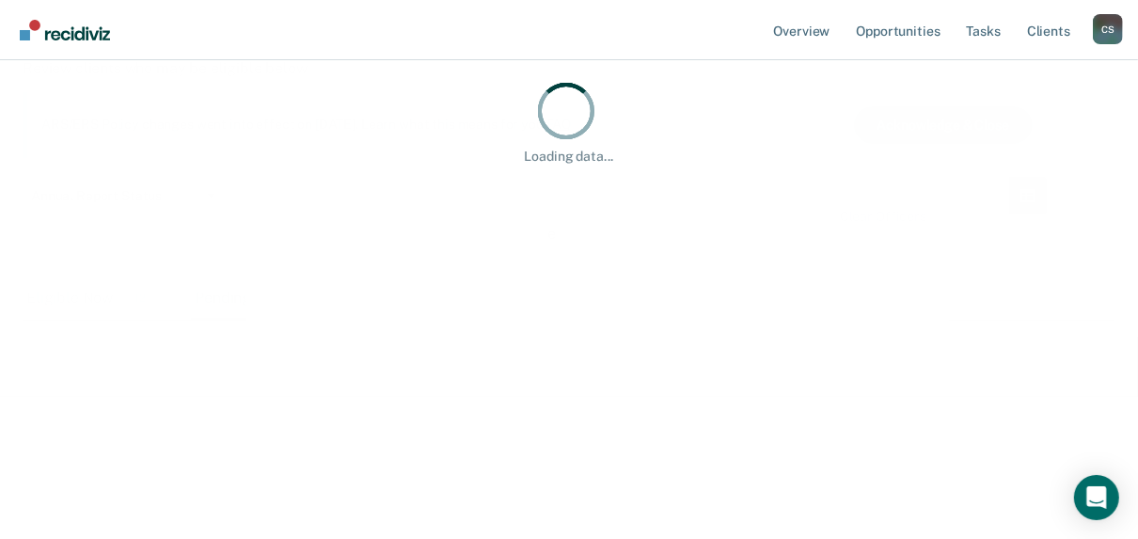
type input "em"
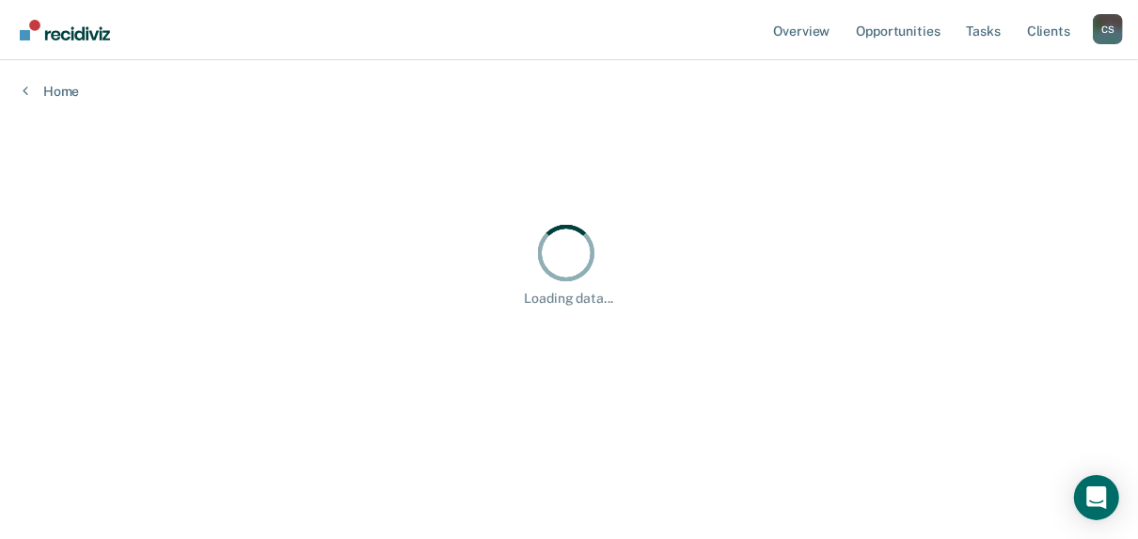
scroll to position [0, 0]
click at [55, 89] on link "Home" at bounding box center [575, 91] width 1105 height 17
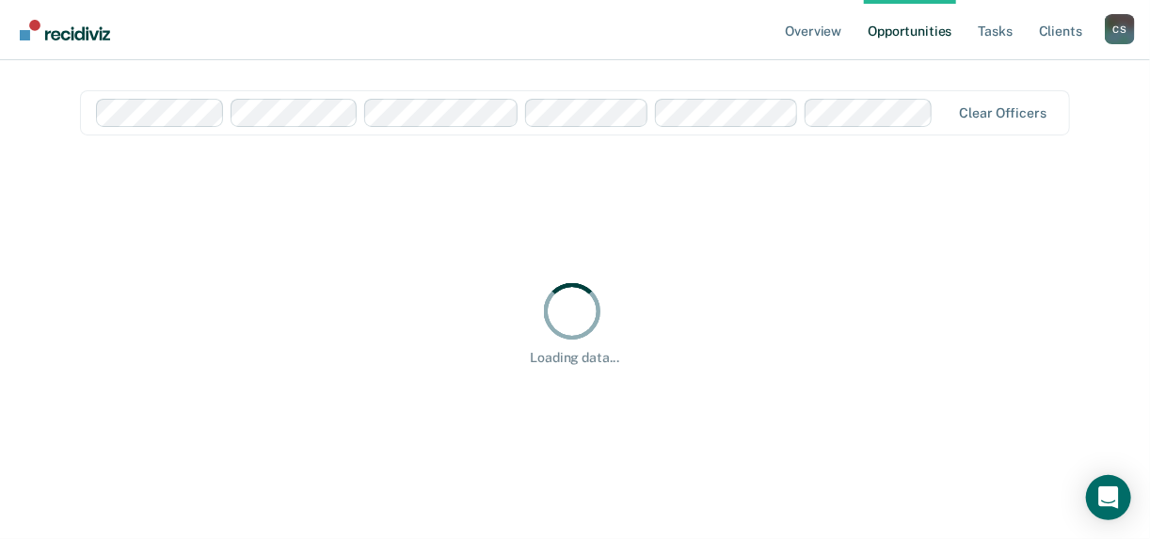
click at [935, 123] on div at bounding box center [524, 113] width 856 height 28
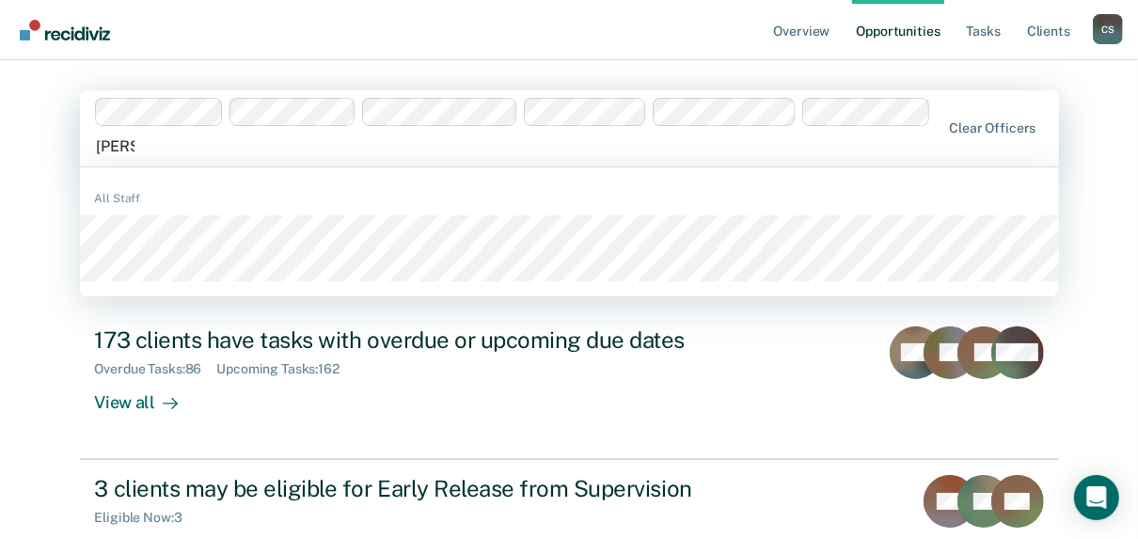
type input "emman"
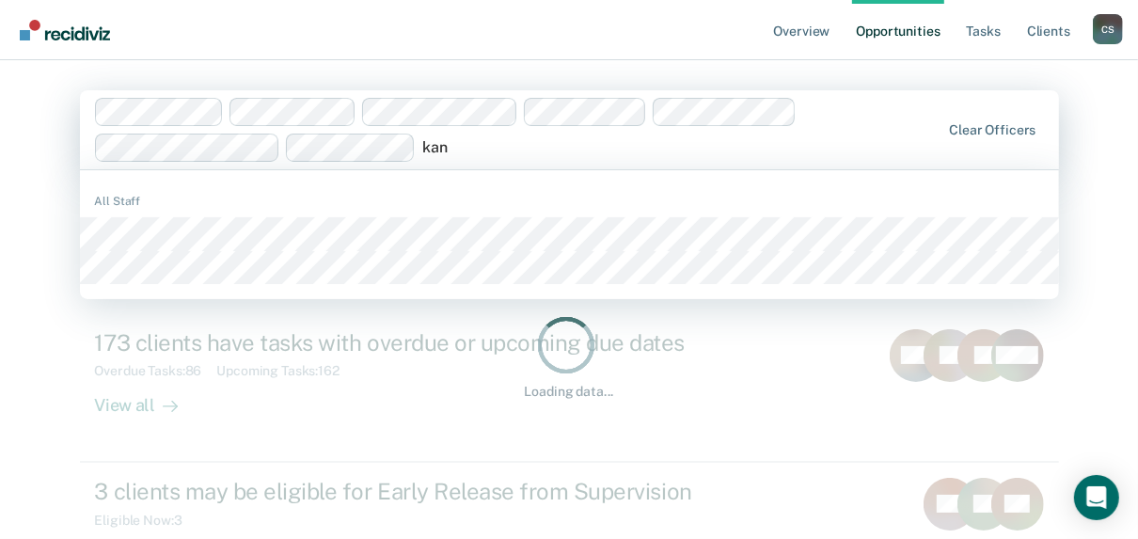
type input "[PERSON_NAME]"
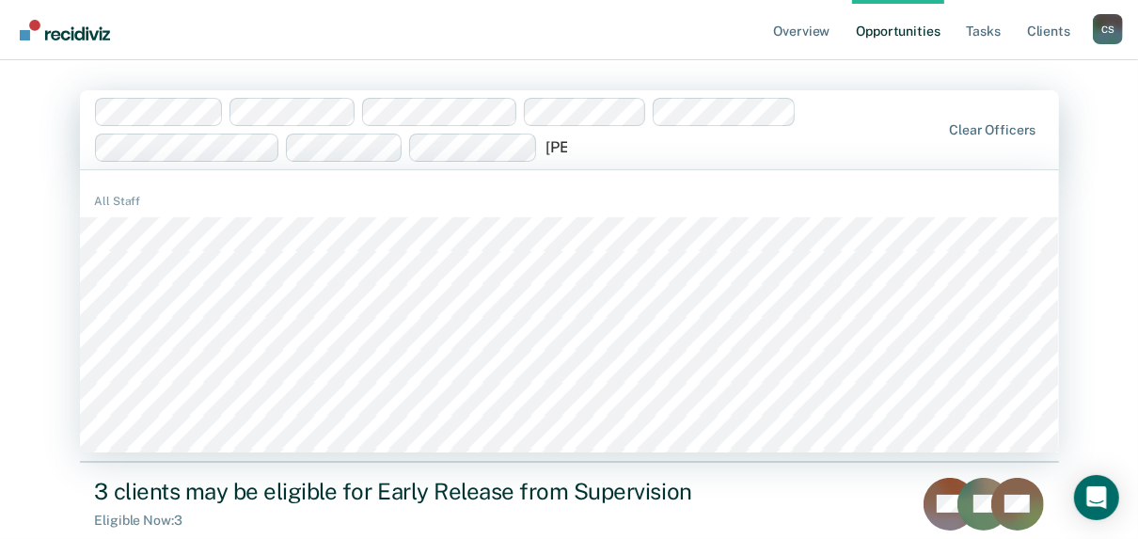
type input "[PERSON_NAME]"
type input "tere"
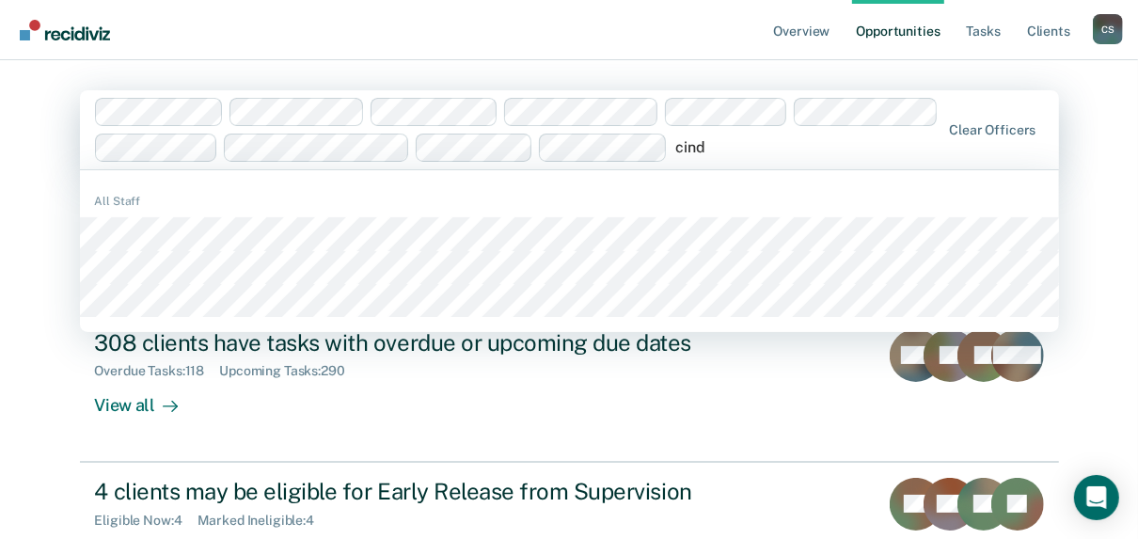
type input "[PERSON_NAME]"
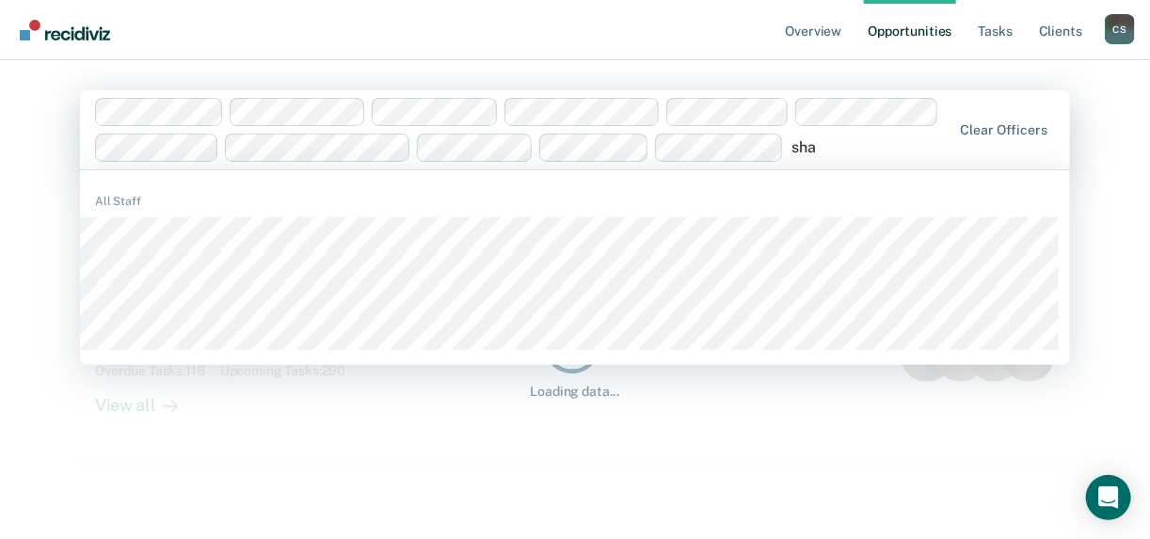
type input "[PERSON_NAME]"
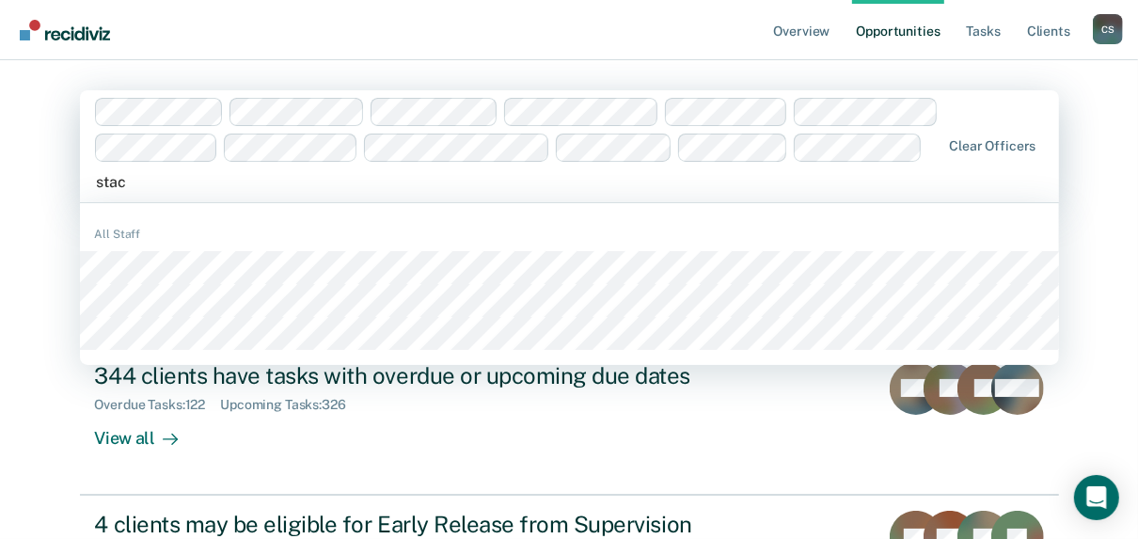
type input "[PERSON_NAME]"
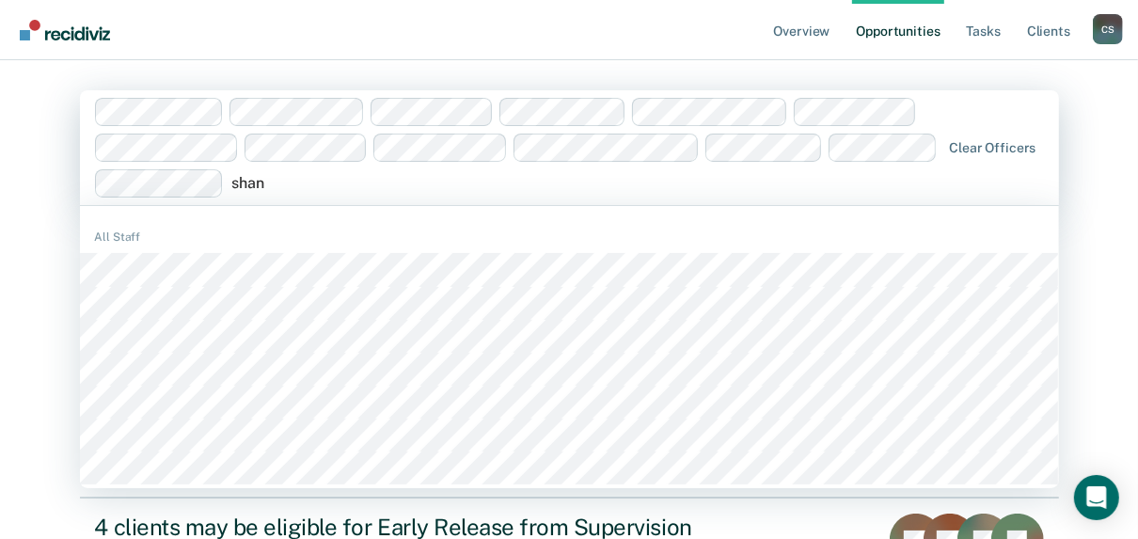
type input "[PERSON_NAME]"
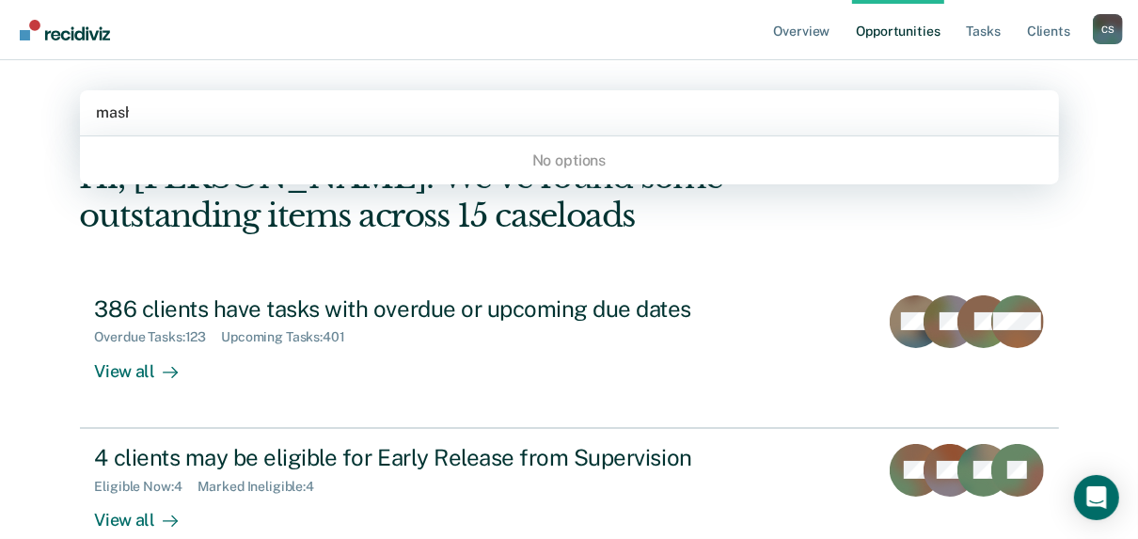
type input "masha"
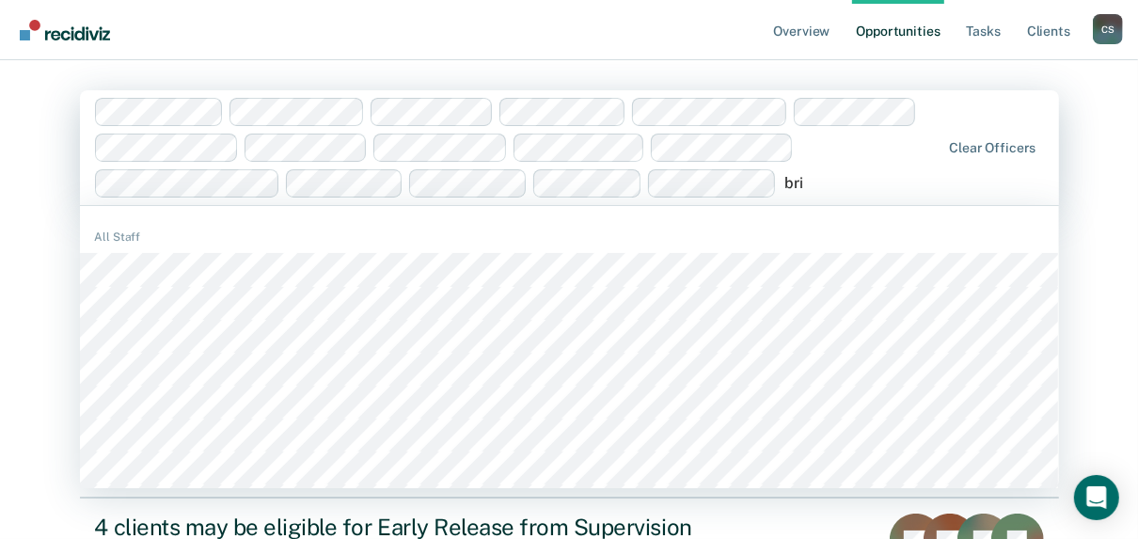
type input "brit"
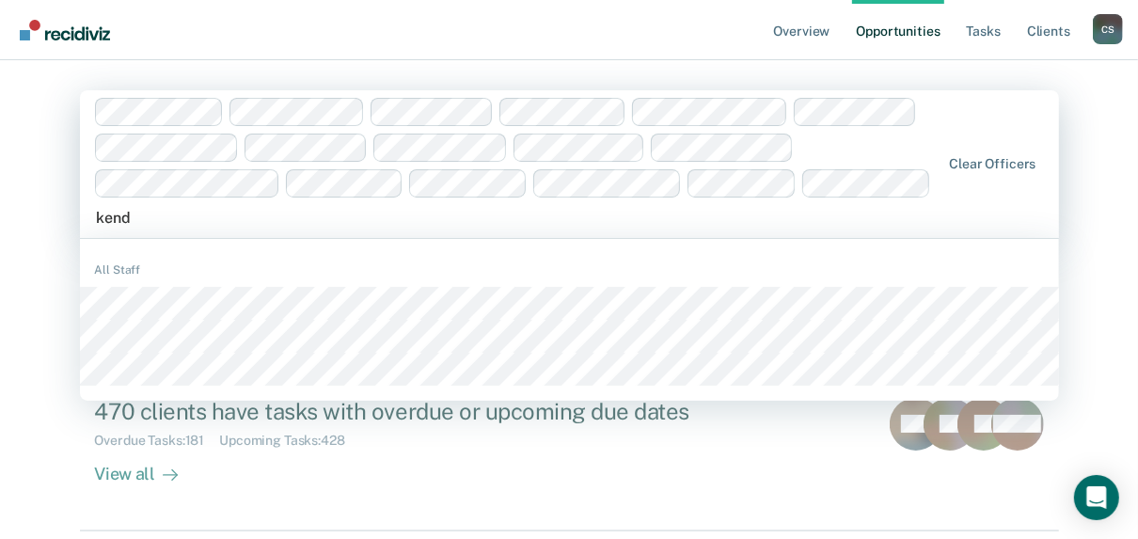
type input "kendr"
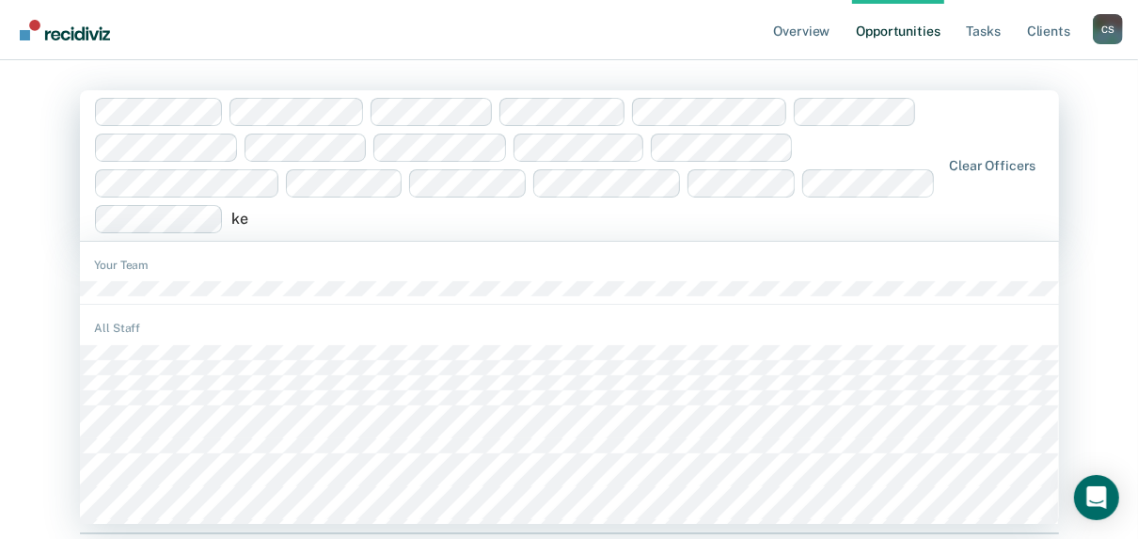
type input "[PERSON_NAME]"
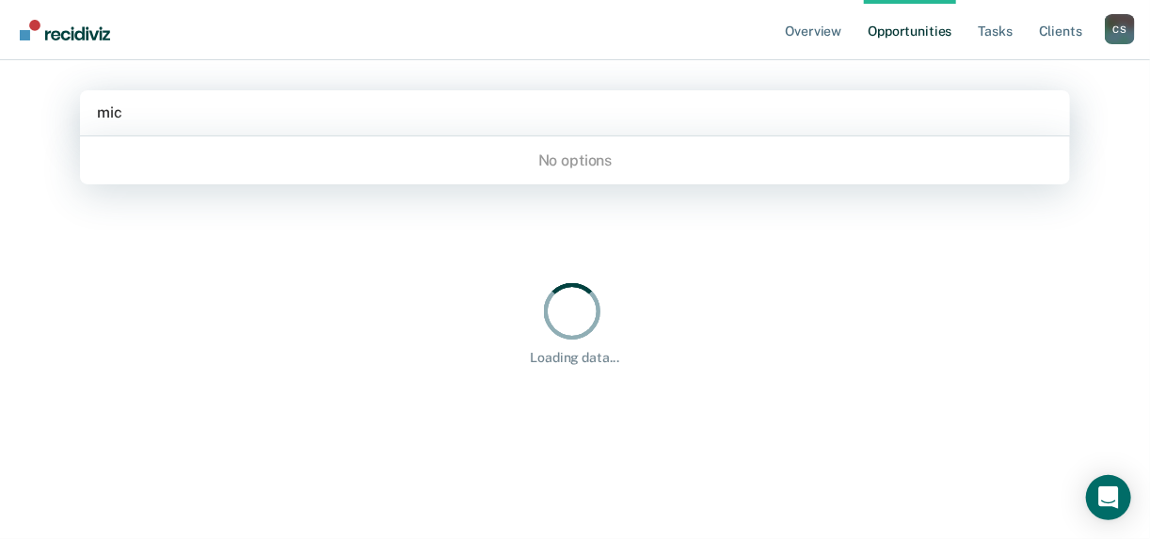
type input "mic"
click at [982, 352] on div "Loading data..." at bounding box center [575, 322] width 930 height 87
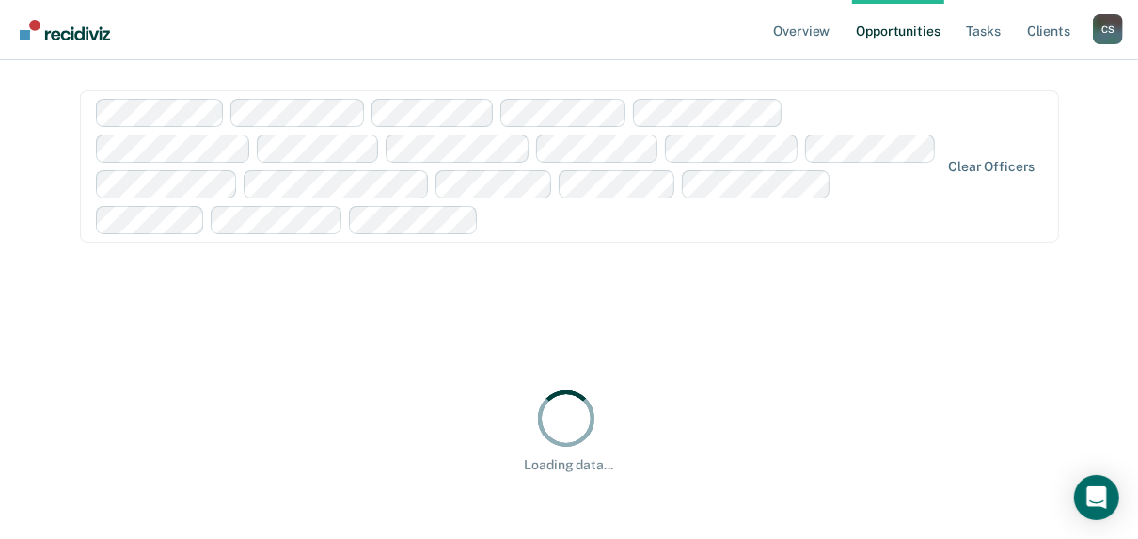
click at [486, 224] on div at bounding box center [712, 220] width 453 height 22
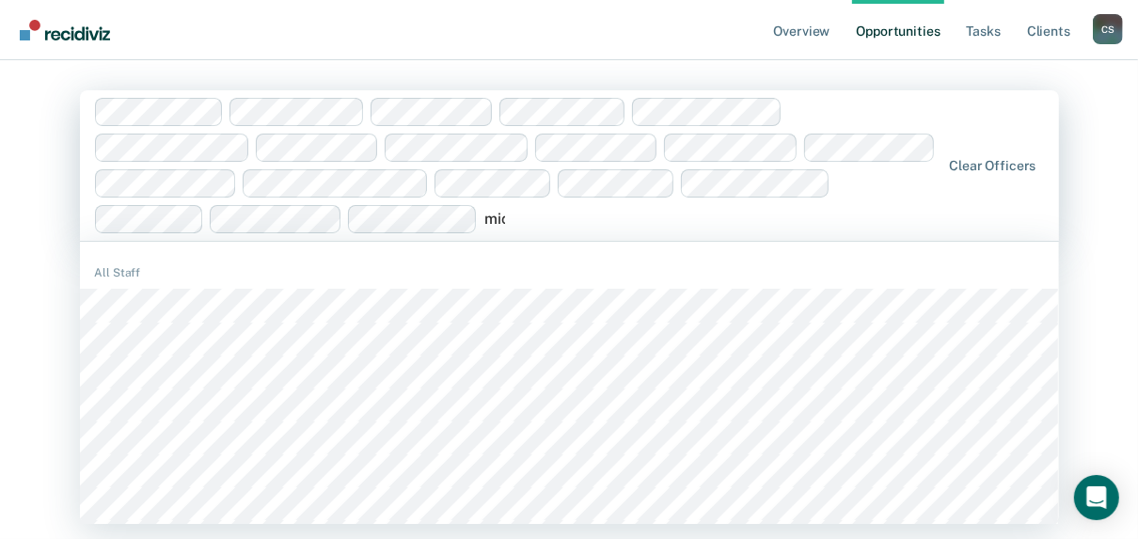
type input "michae"
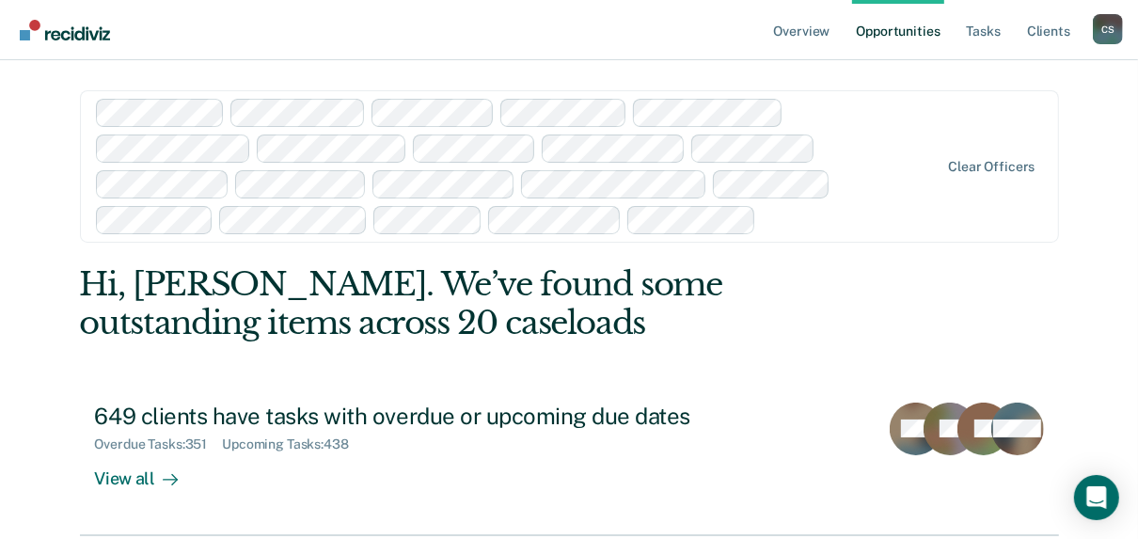
click at [361, 123] on div at bounding box center [519, 166] width 846 height 135
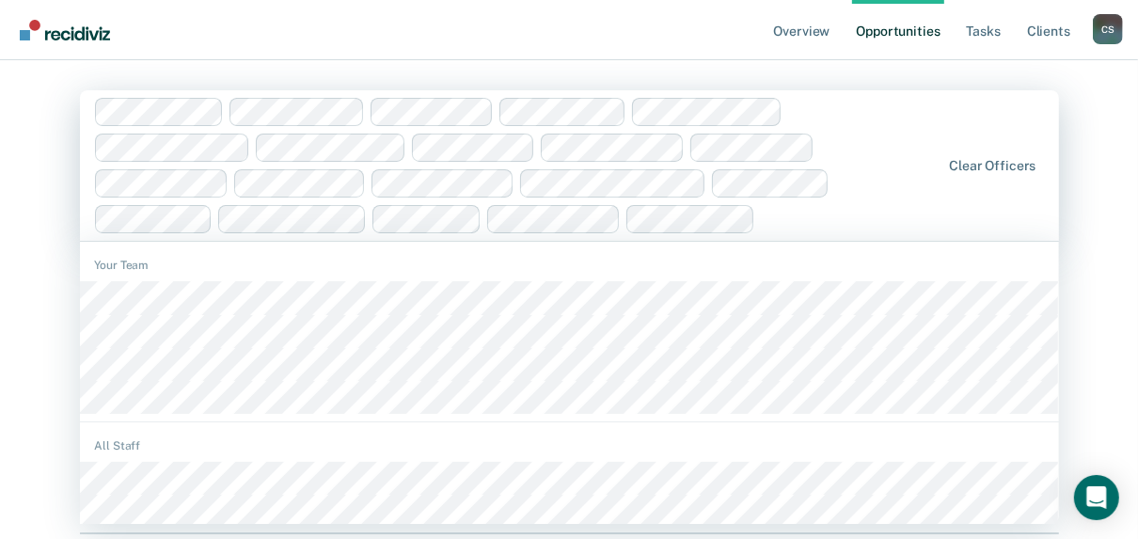
click at [763, 219] on div at bounding box center [851, 219] width 177 height 22
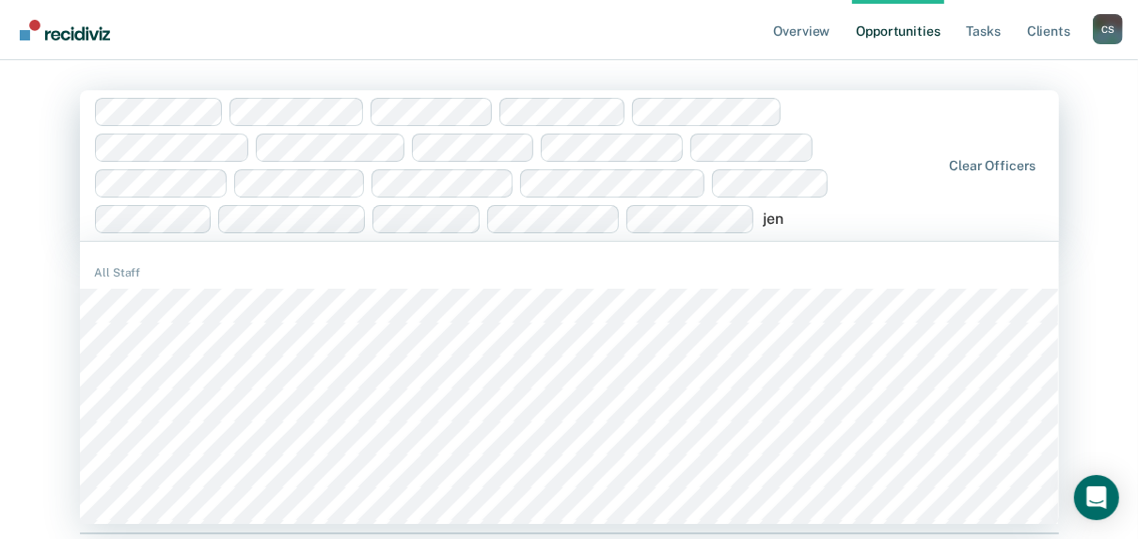
type input "jenn"
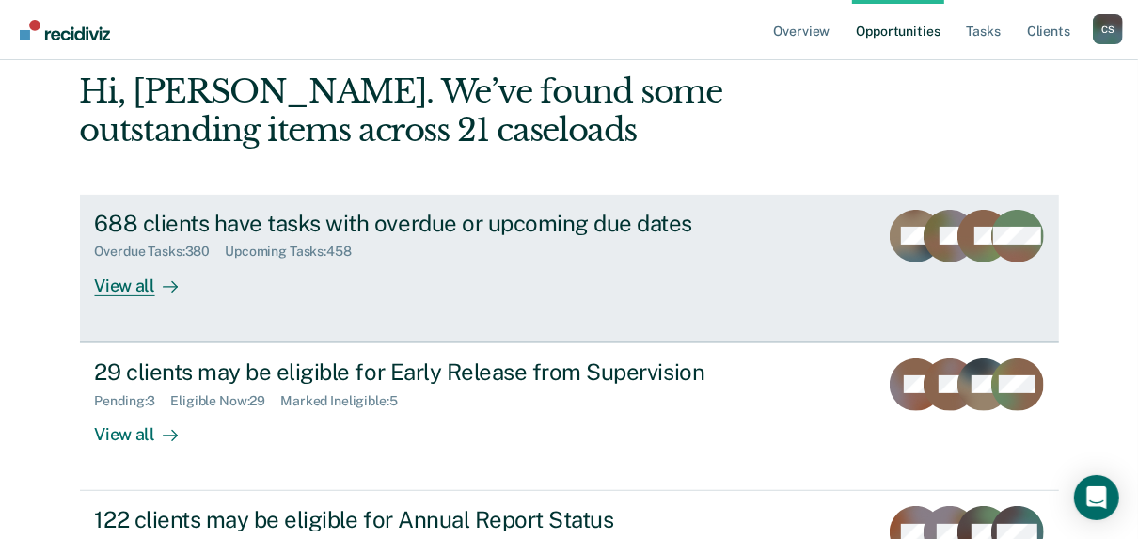
scroll to position [204, 0]
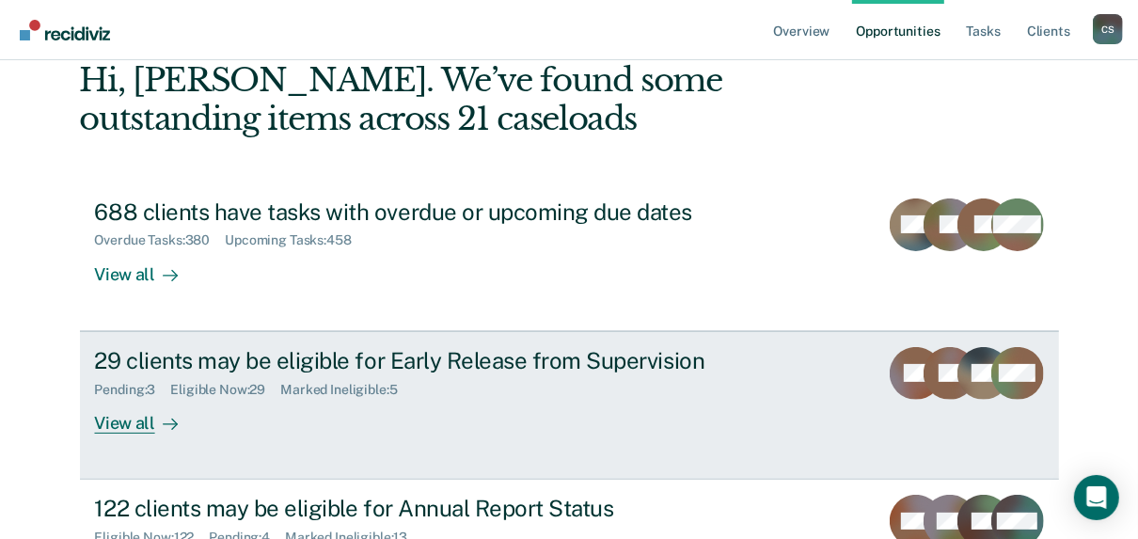
click at [140, 424] on div "View all" at bounding box center [147, 415] width 105 height 37
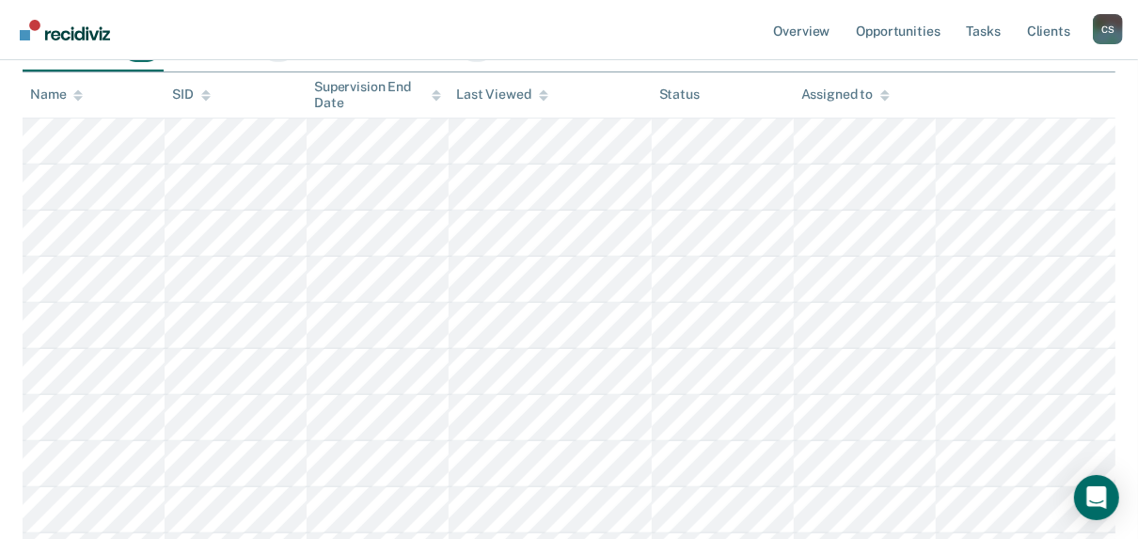
scroll to position [452, 0]
click at [888, 91] on icon at bounding box center [885, 91] width 9 height 5
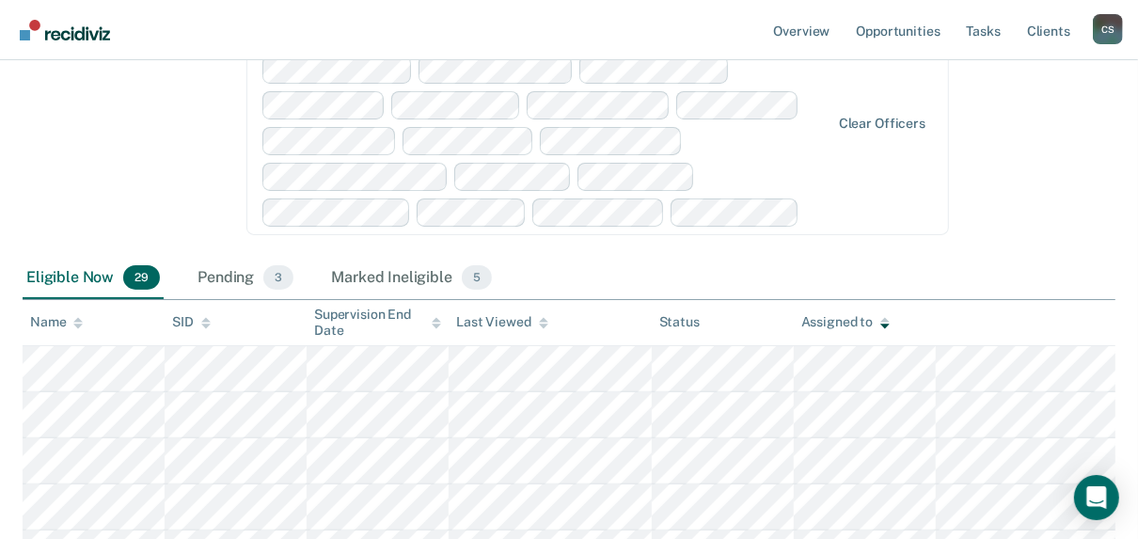
scroll to position [226, 0]
click at [233, 278] on div "Pending 3" at bounding box center [245, 275] width 103 height 41
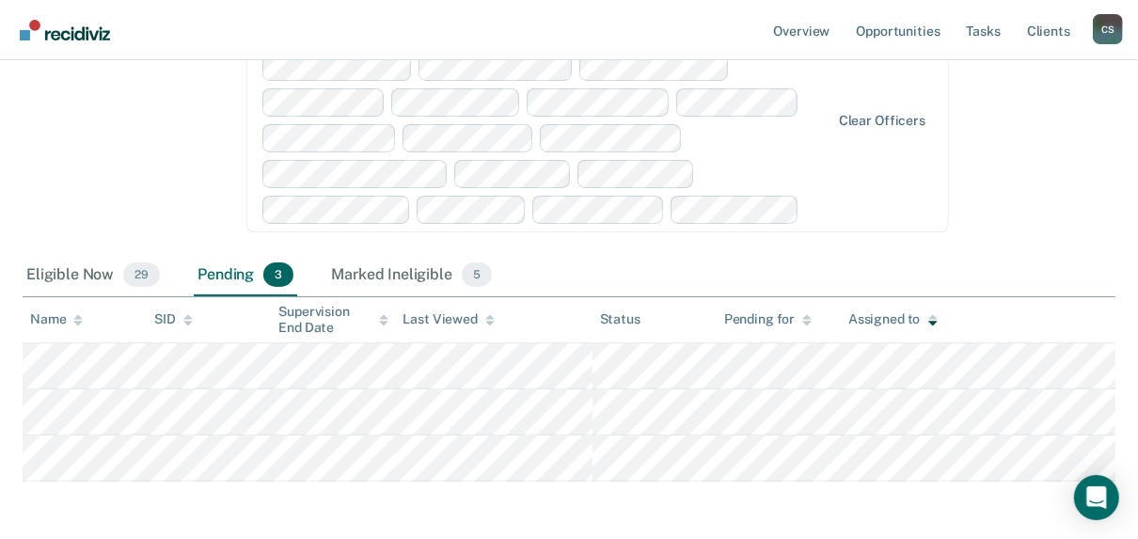
scroll to position [0, 0]
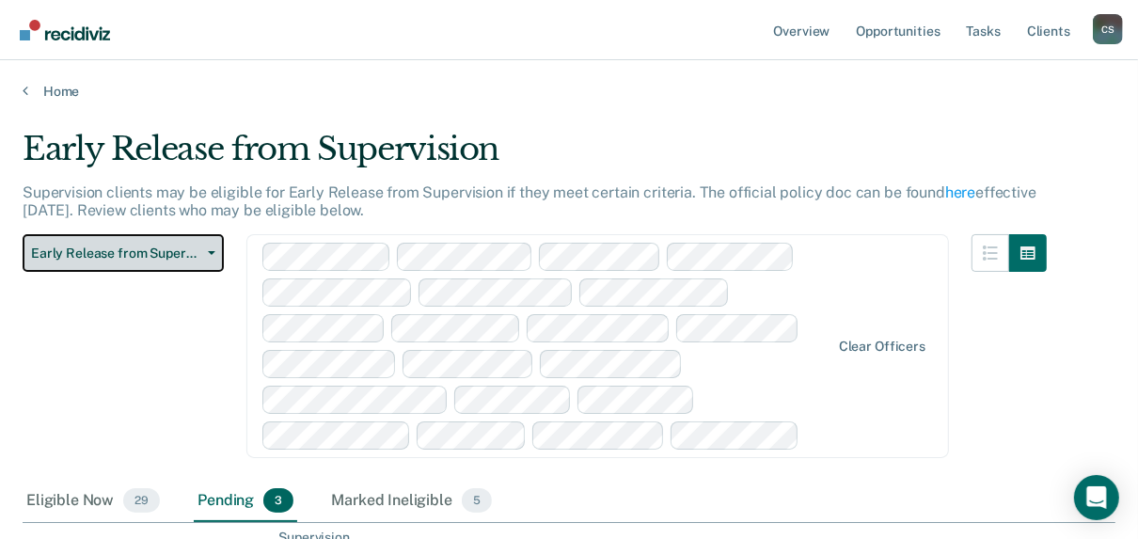
click at [188, 259] on span "Early Release from Supervision" at bounding box center [115, 254] width 169 height 16
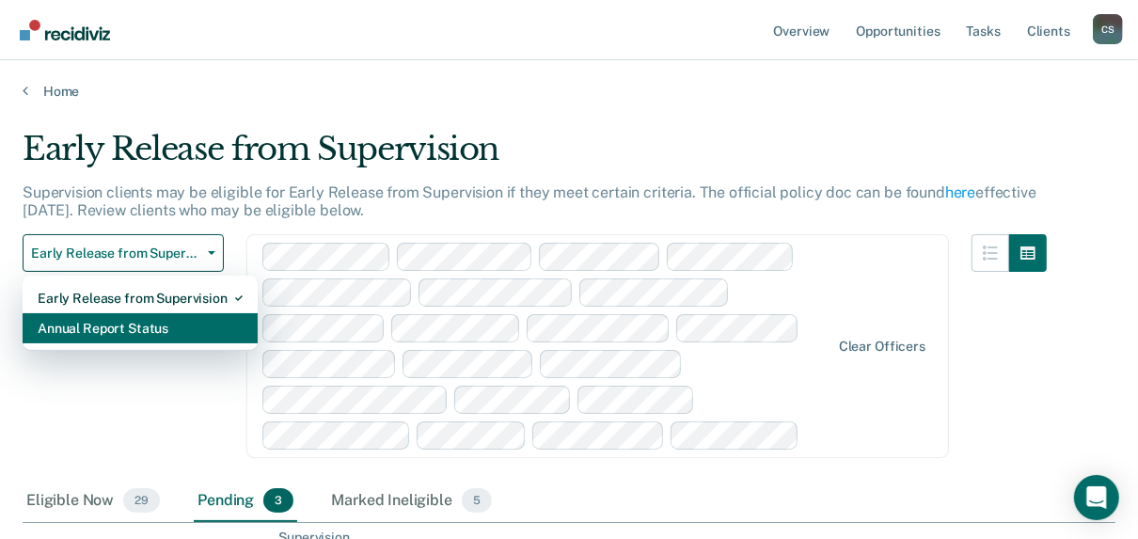
click at [85, 331] on div "Annual Report Status" at bounding box center [140, 328] width 205 height 30
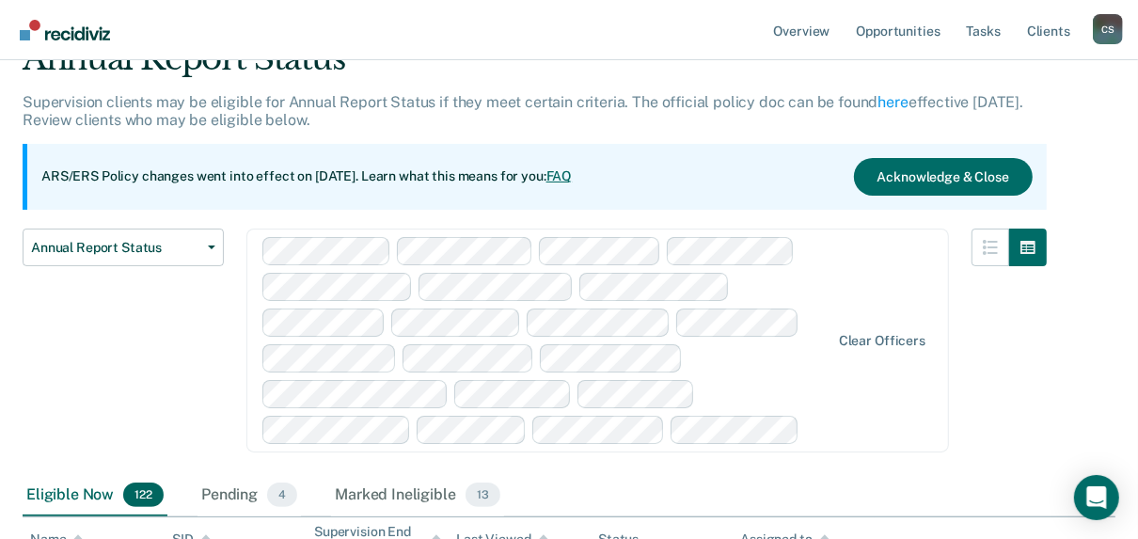
scroll to position [301, 0]
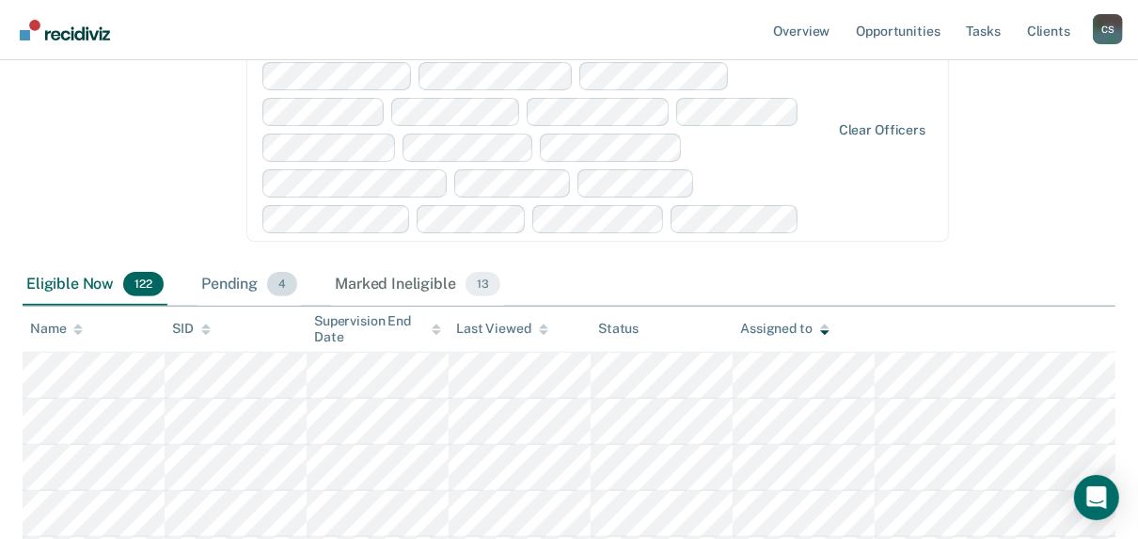
click at [234, 287] on div "Pending 4" at bounding box center [249, 284] width 103 height 41
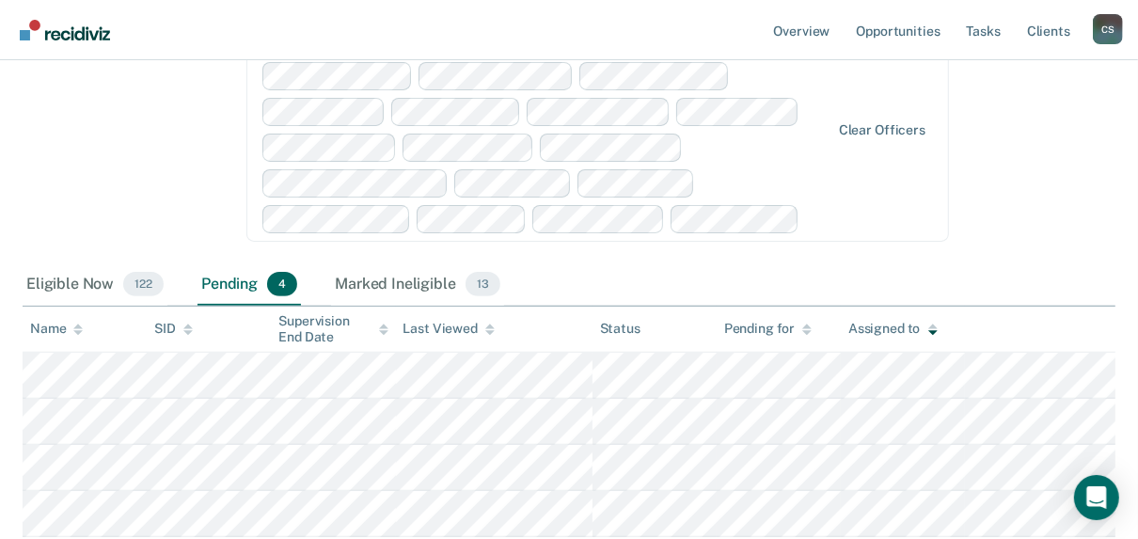
scroll to position [0, 0]
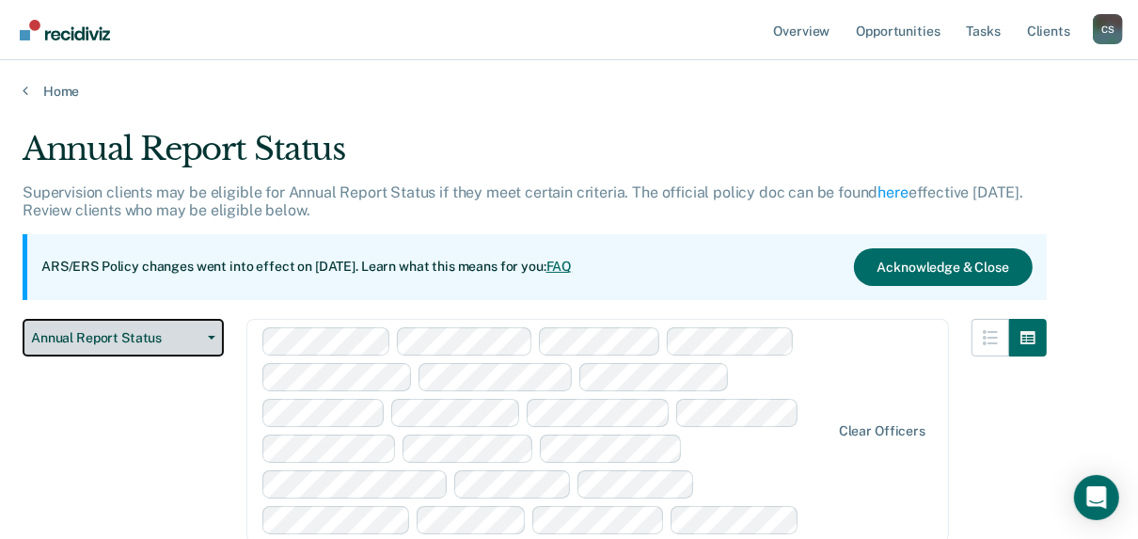
click at [135, 341] on span "Annual Report Status" at bounding box center [115, 338] width 169 height 16
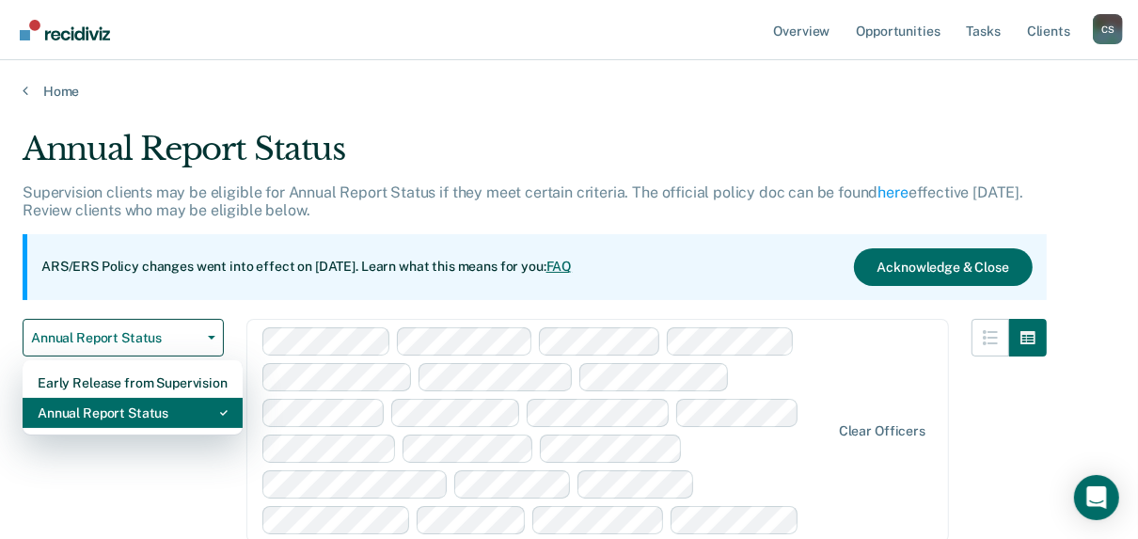
click at [111, 414] on div "Annual Report Status" at bounding box center [133, 413] width 190 height 30
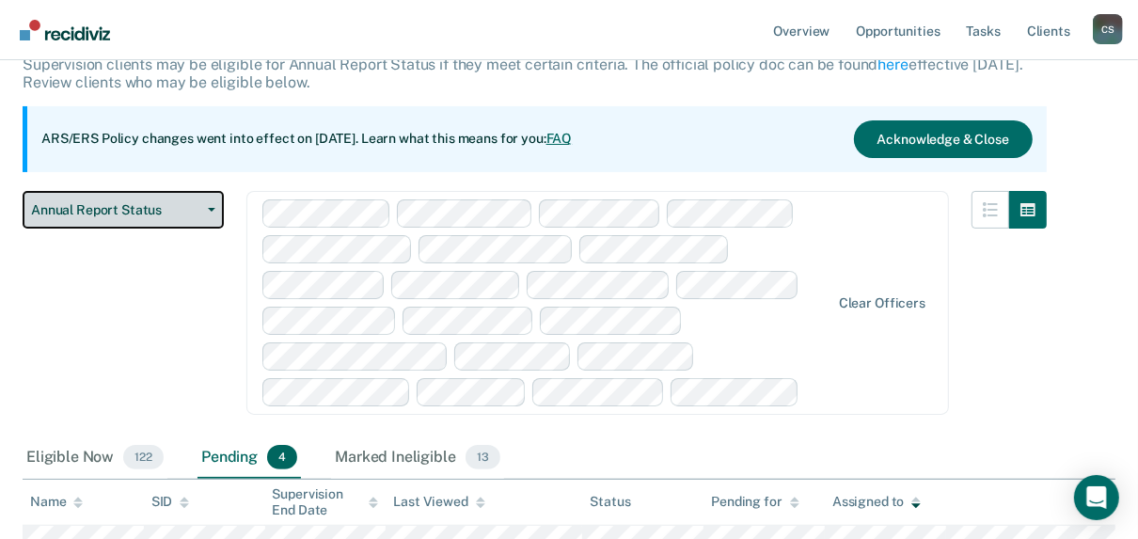
scroll to position [56, 0]
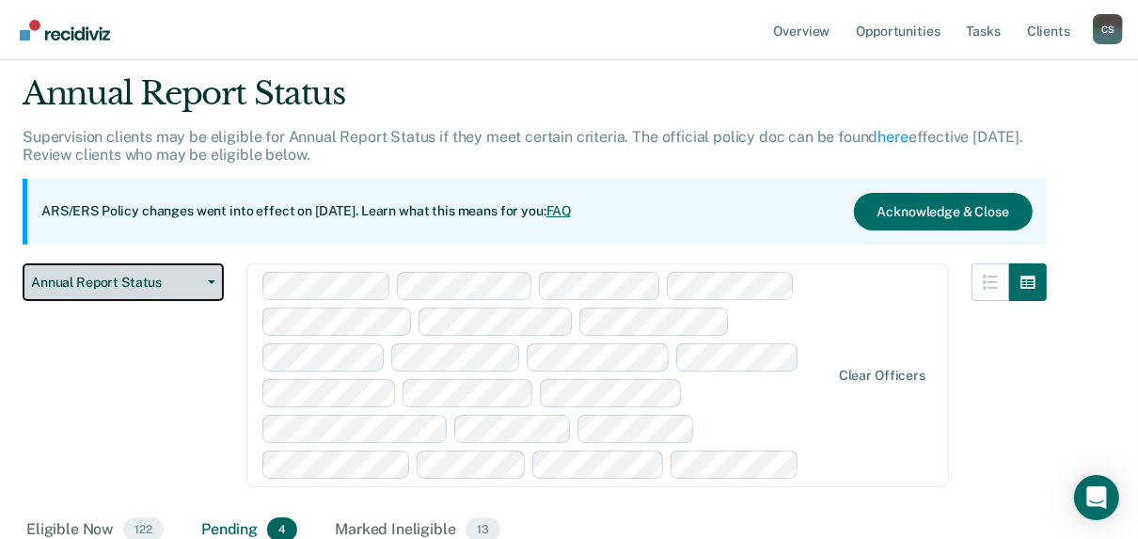
click at [190, 288] on span "Annual Report Status" at bounding box center [115, 283] width 169 height 16
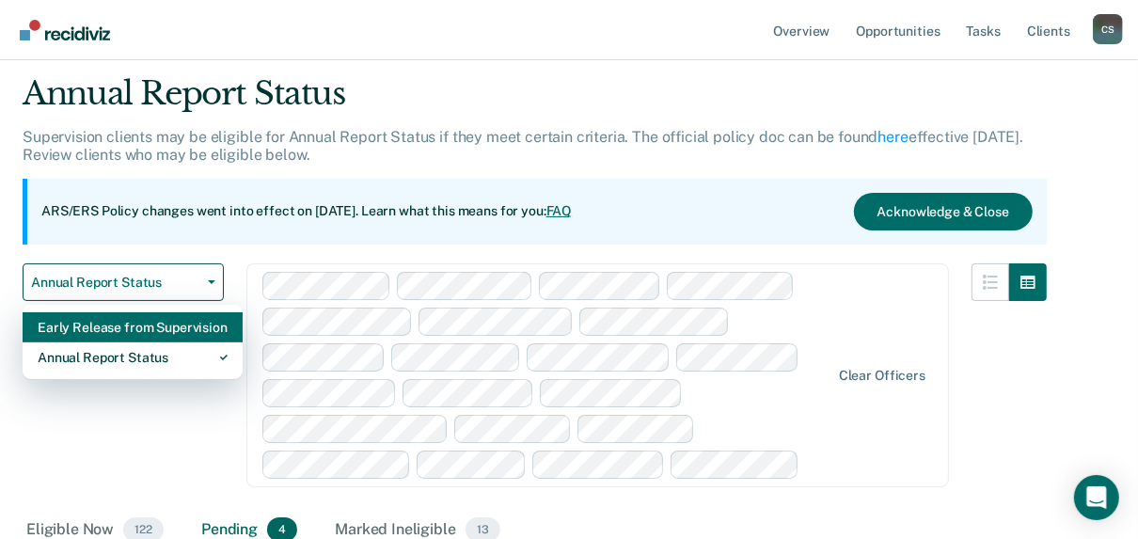
click at [147, 333] on div "Early Release from Supervision" at bounding box center [133, 327] width 190 height 30
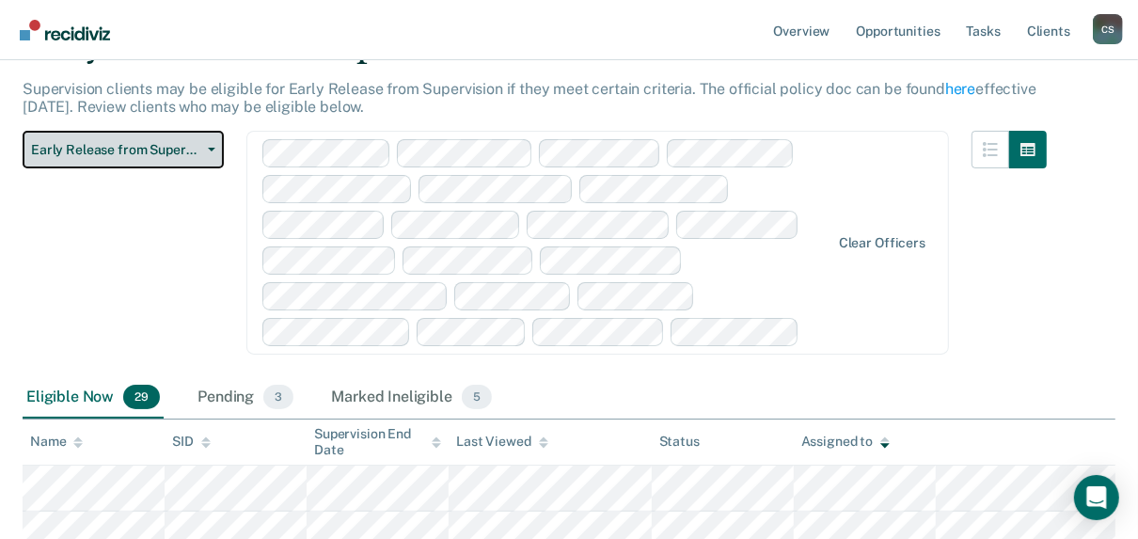
scroll to position [301, 0]
